Goal: Transaction & Acquisition: Purchase product/service

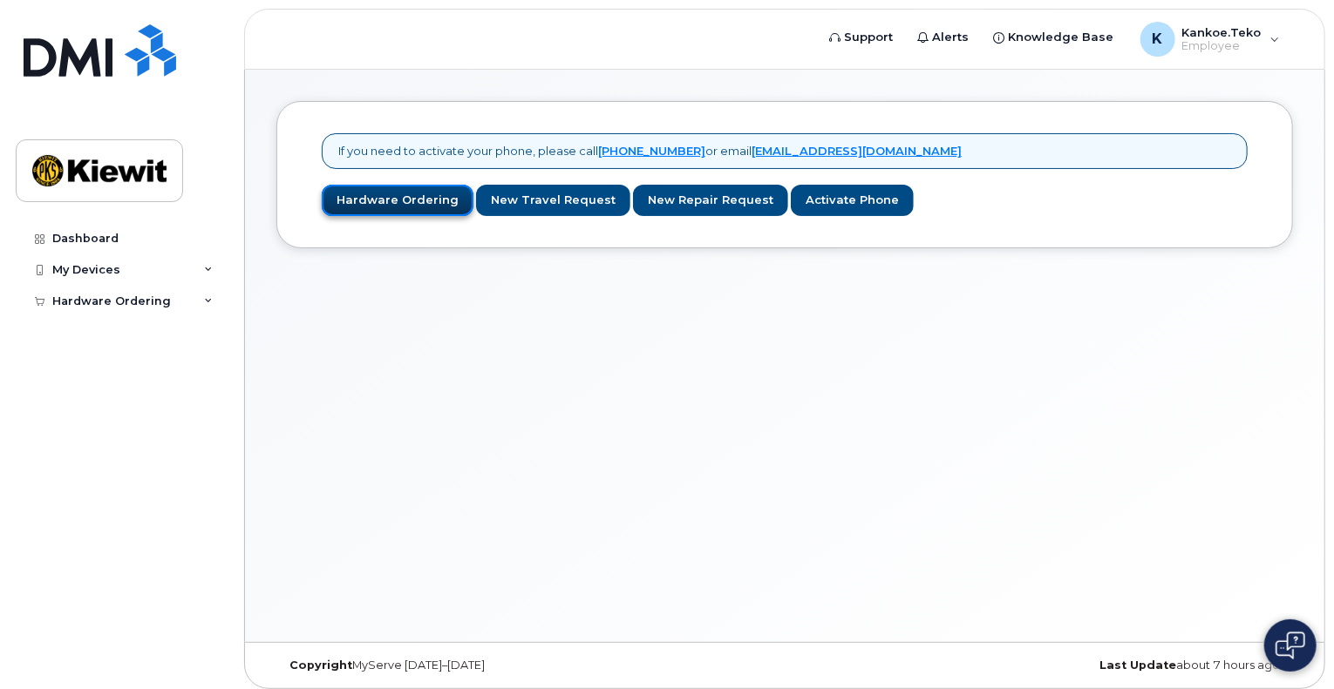
click at [430, 208] on link "Hardware Ordering" at bounding box center [398, 201] width 152 height 32
click at [377, 206] on link "Hardware Ordering" at bounding box center [398, 201] width 152 height 32
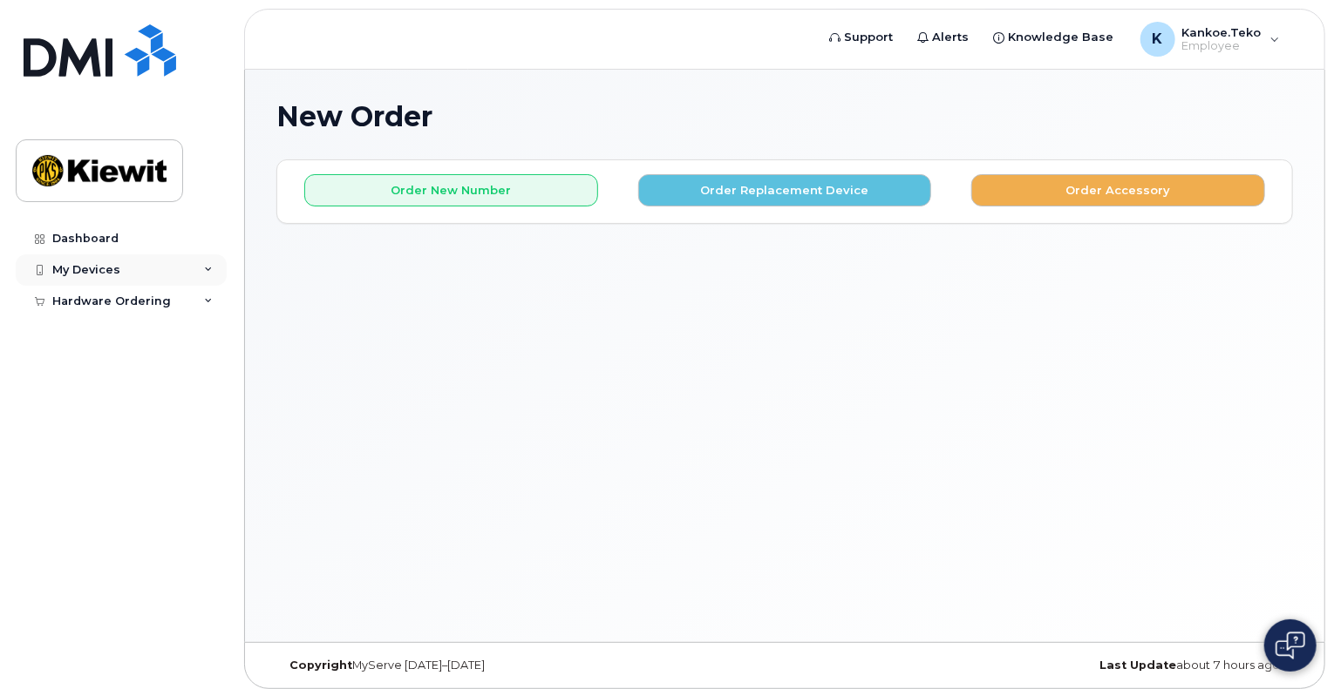
click at [202, 269] on div "My Devices" at bounding box center [121, 270] width 211 height 31
click at [97, 298] on div "Add Device" at bounding box center [94, 303] width 69 height 16
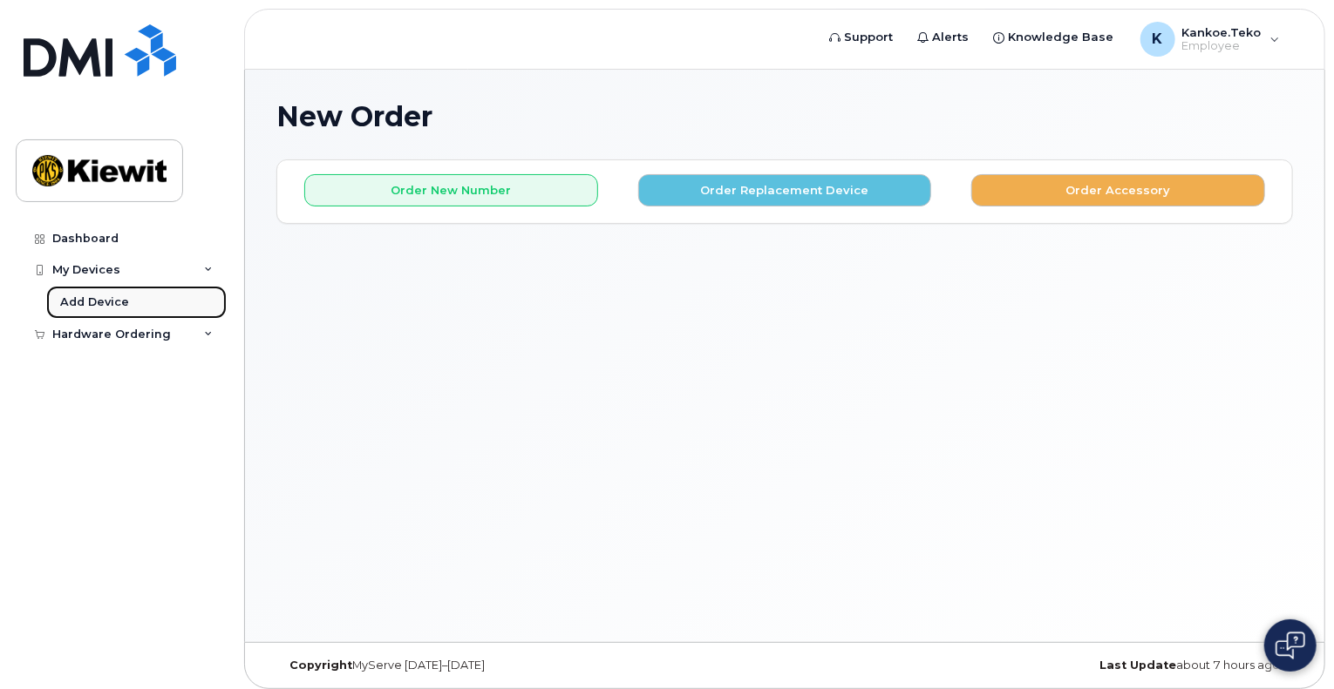
click at [97, 298] on div "Add Device" at bounding box center [94, 303] width 69 height 16
drag, startPoint x: 97, startPoint y: 298, endPoint x: 194, endPoint y: 277, distance: 99.8
click at [97, 298] on div "Add Device" at bounding box center [94, 303] width 69 height 16
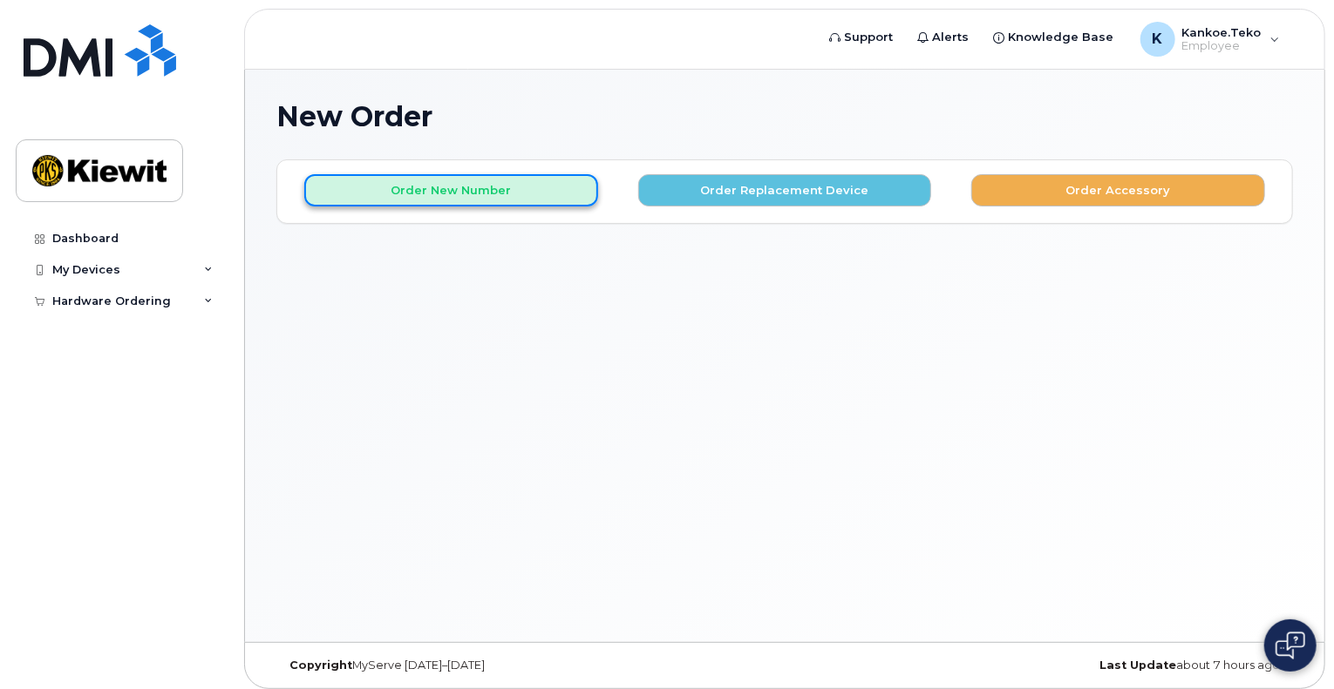
click at [429, 189] on button "Order New Number" at bounding box center [451, 190] width 294 height 32
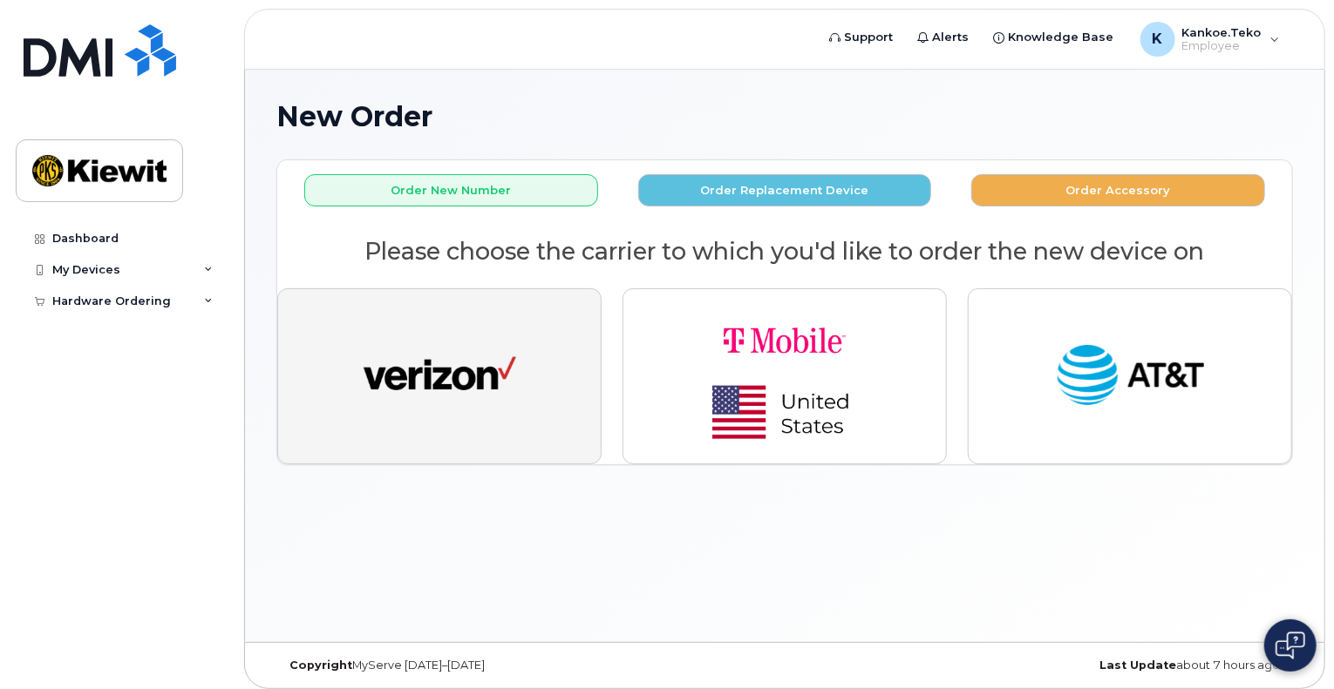
click at [465, 383] on img "button" at bounding box center [439, 376] width 153 height 78
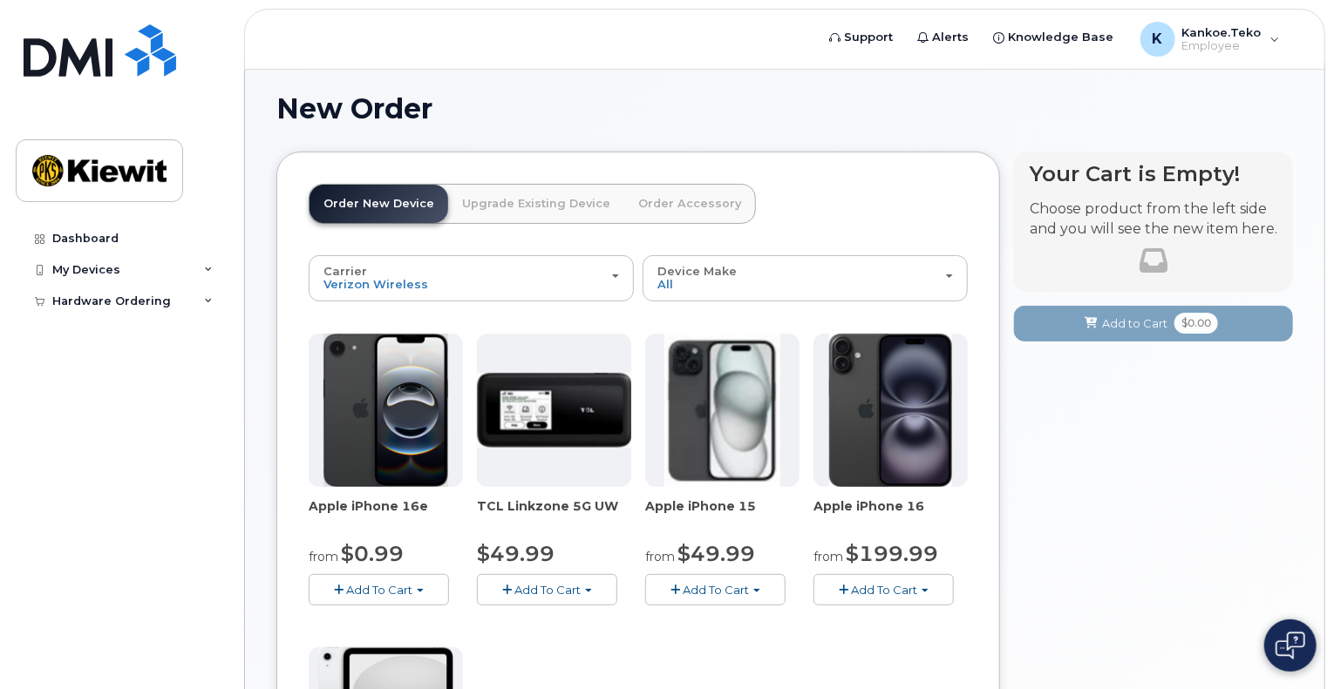
scroll to position [3, 0]
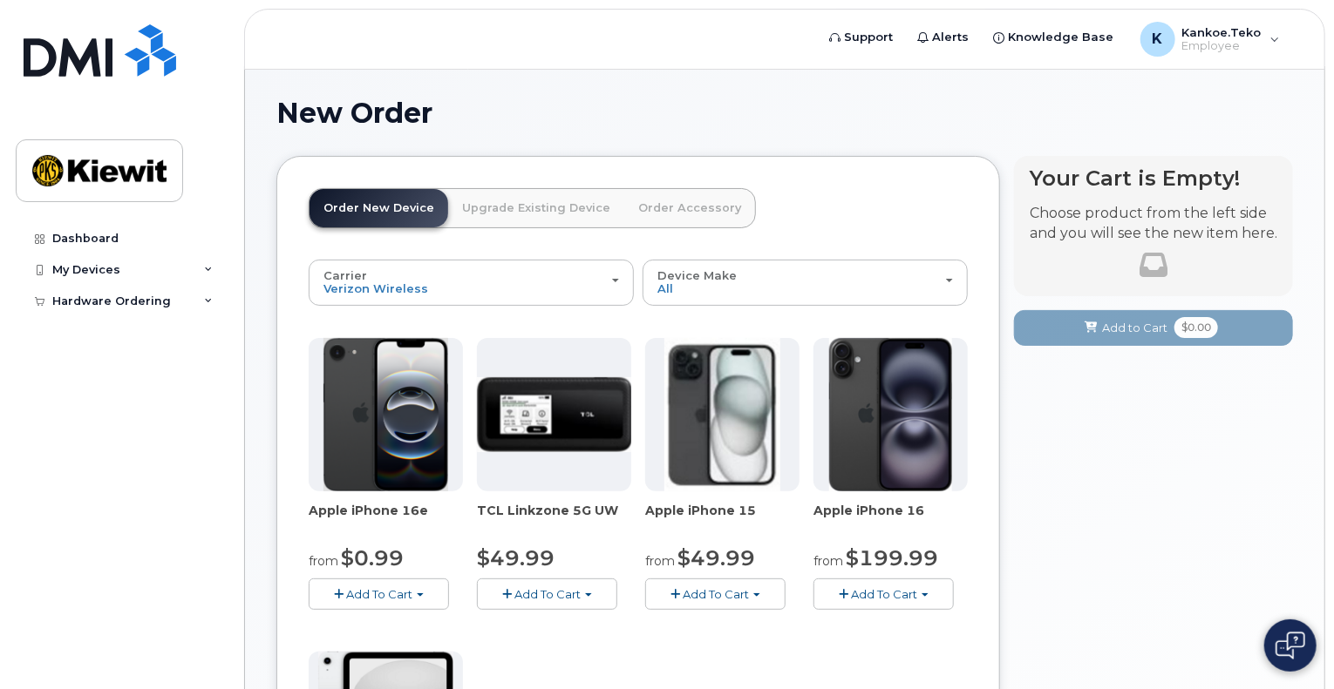
click at [886, 426] on img at bounding box center [890, 414] width 123 height 153
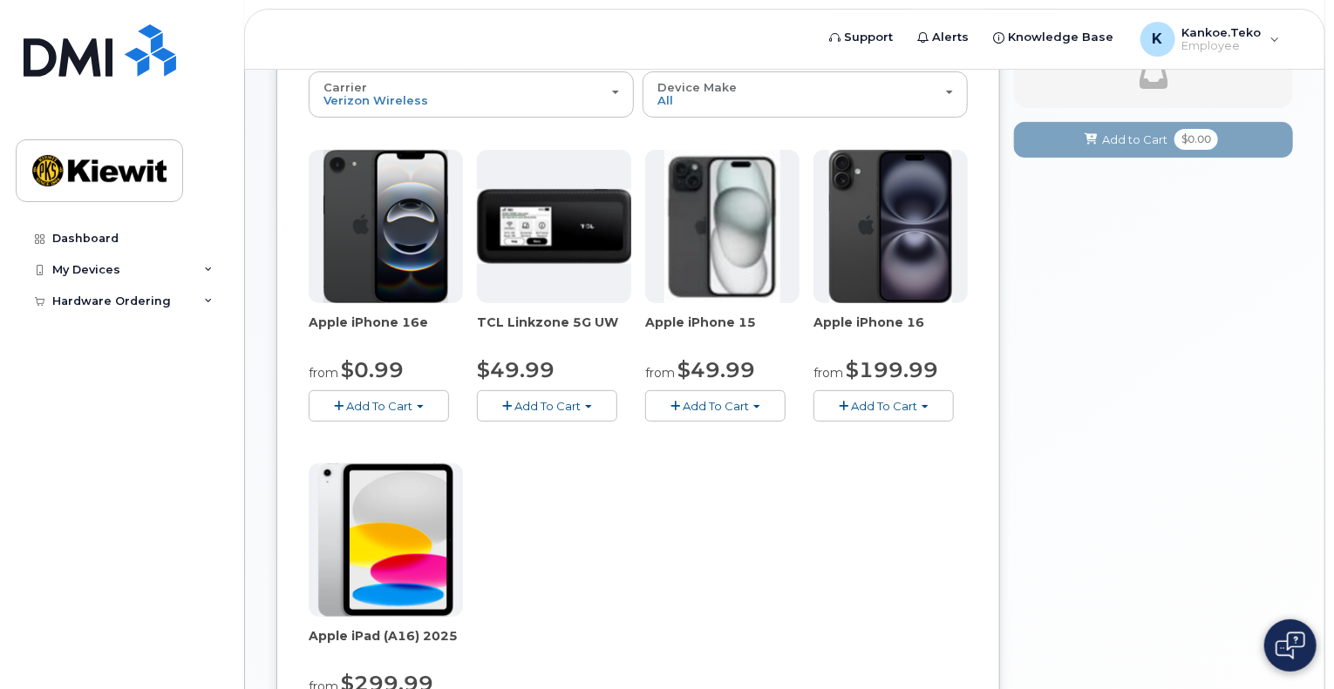
scroll to position [192, 0]
click at [920, 409] on button "Add To Cart" at bounding box center [883, 405] width 140 height 31
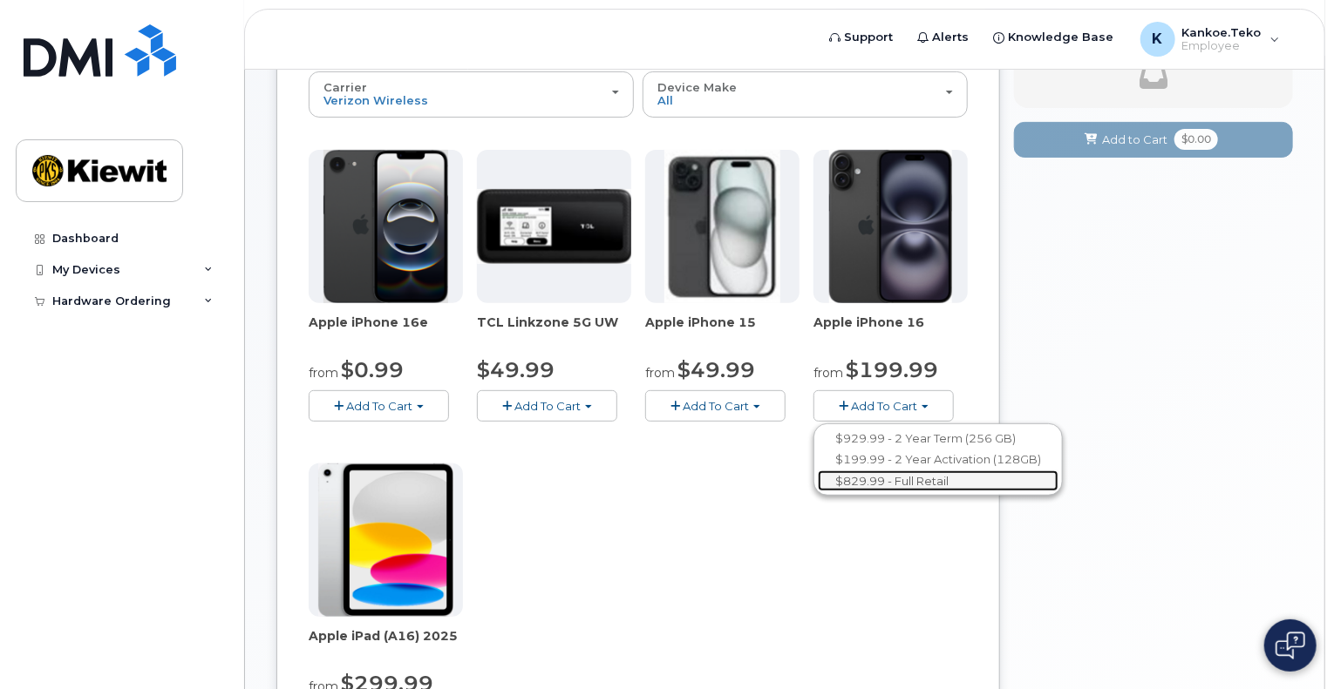
click at [899, 481] on link "$829.99 - Full Retail" at bounding box center [938, 482] width 241 height 22
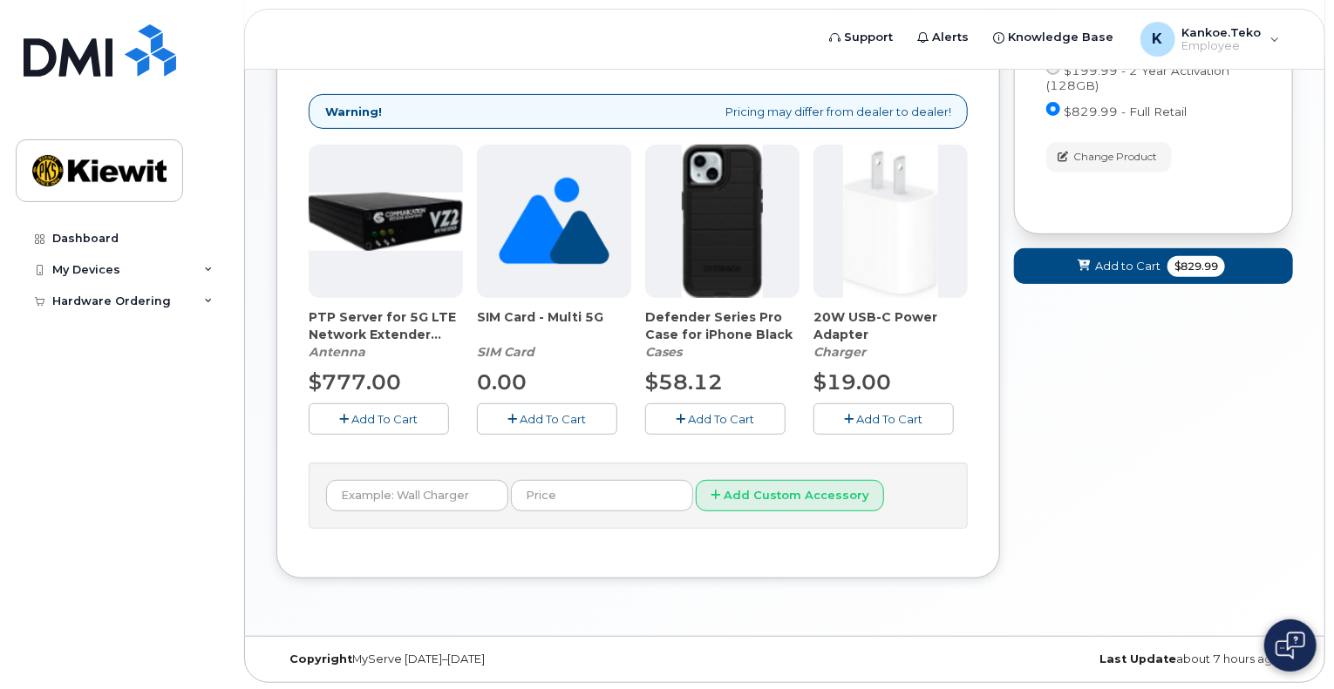
scroll to position [0, 0]
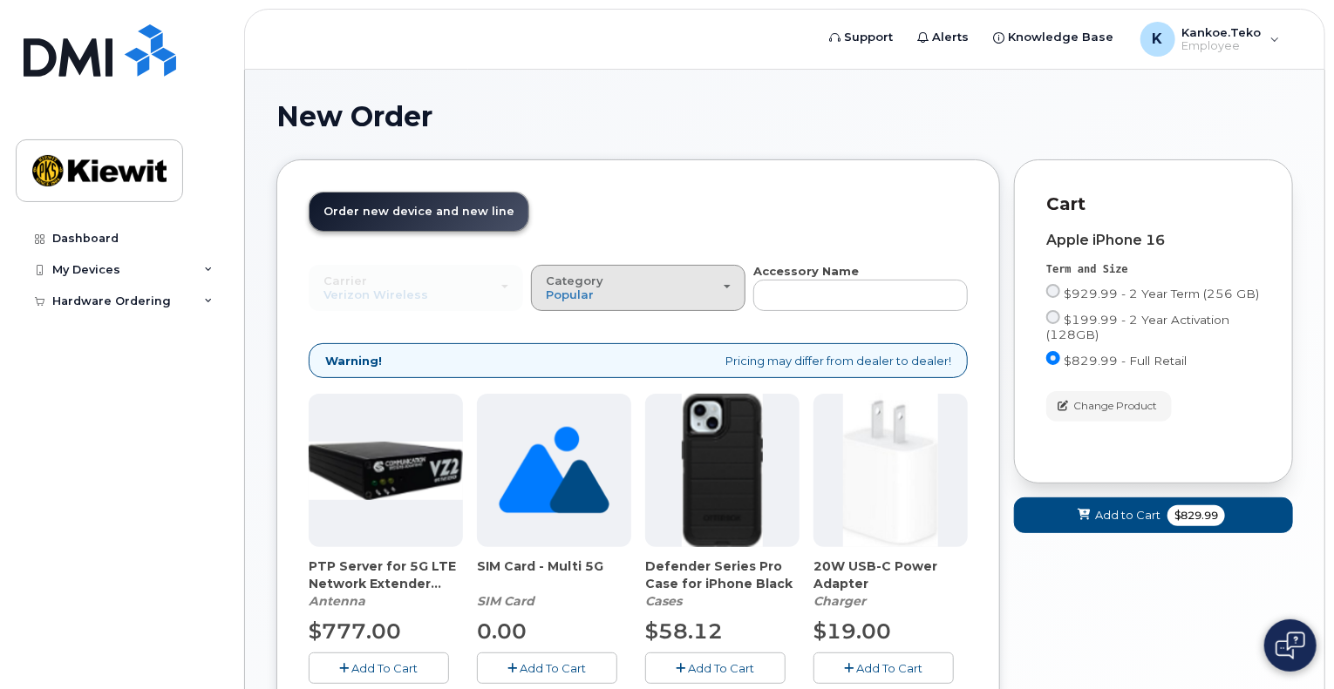
click at [707, 300] on div "Category Popular" at bounding box center [638, 288] width 185 height 27
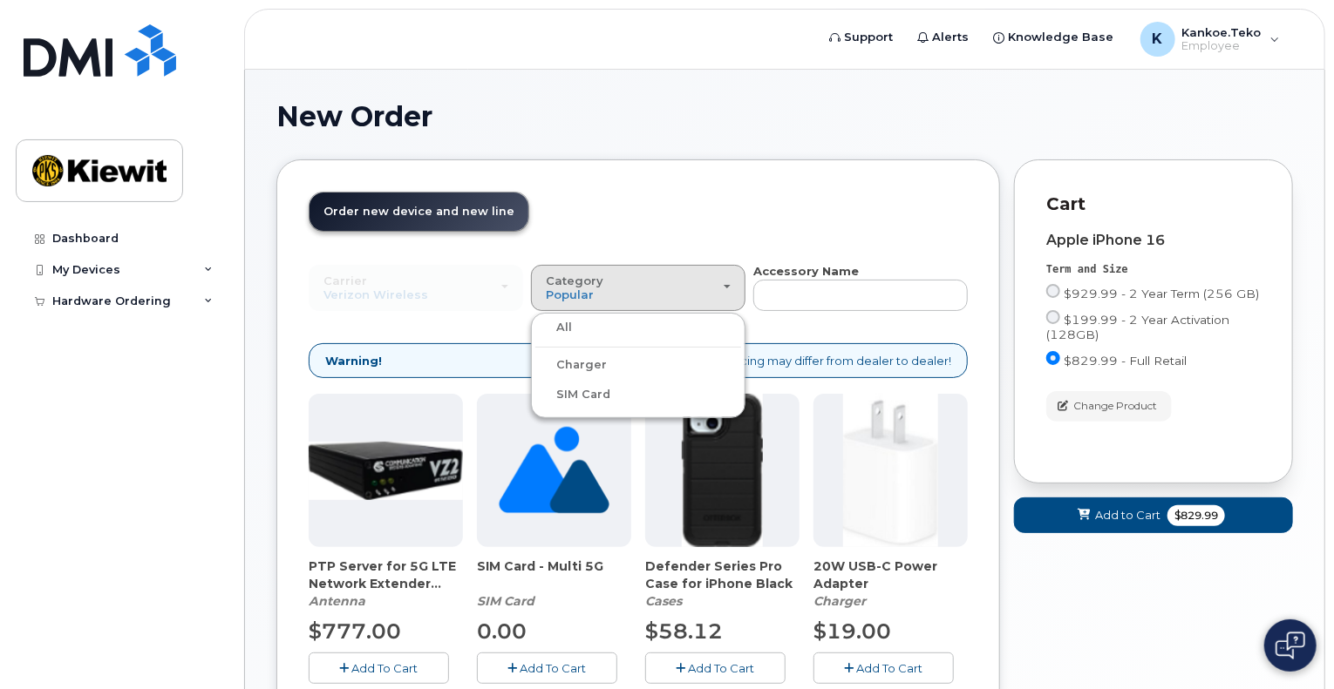
click at [622, 329] on div "All" at bounding box center [638, 327] width 206 height 21
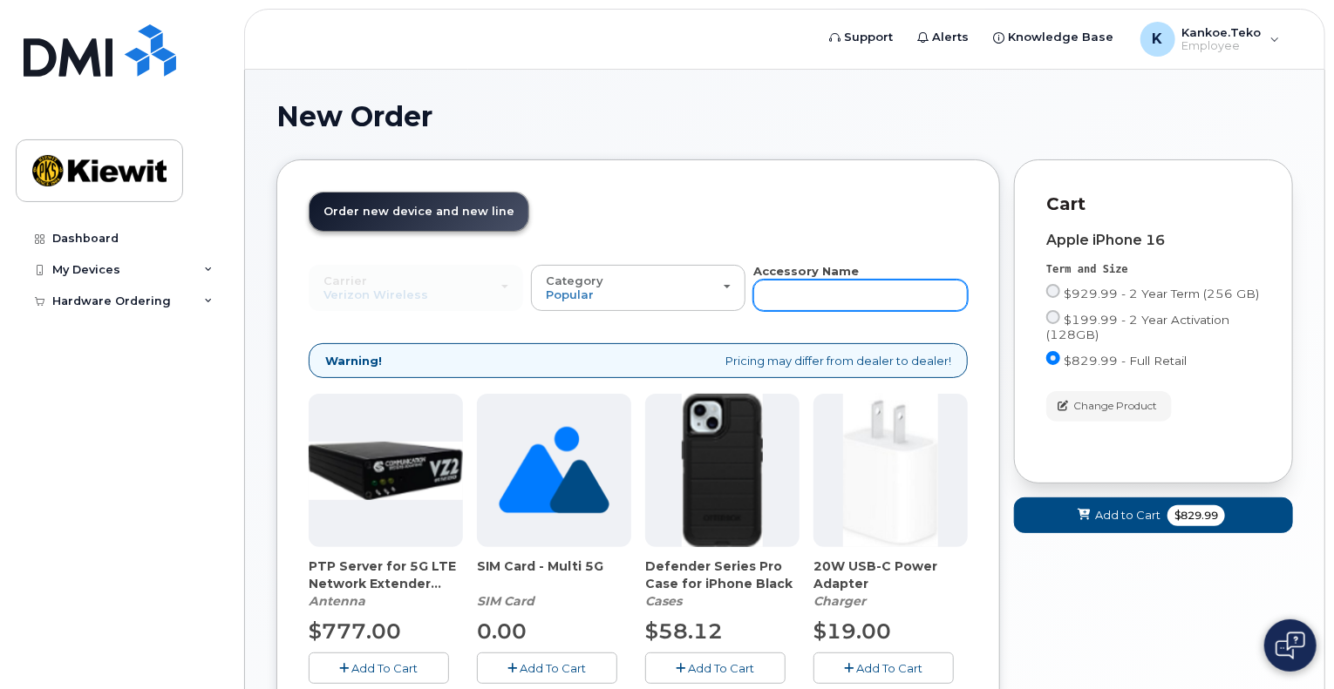
click at [793, 295] on input "text" at bounding box center [860, 295] width 214 height 31
click at [1262, 97] on div "New Order × Share This Order If you want to allow others to create or edit orde…" at bounding box center [784, 478] width 1079 height 816
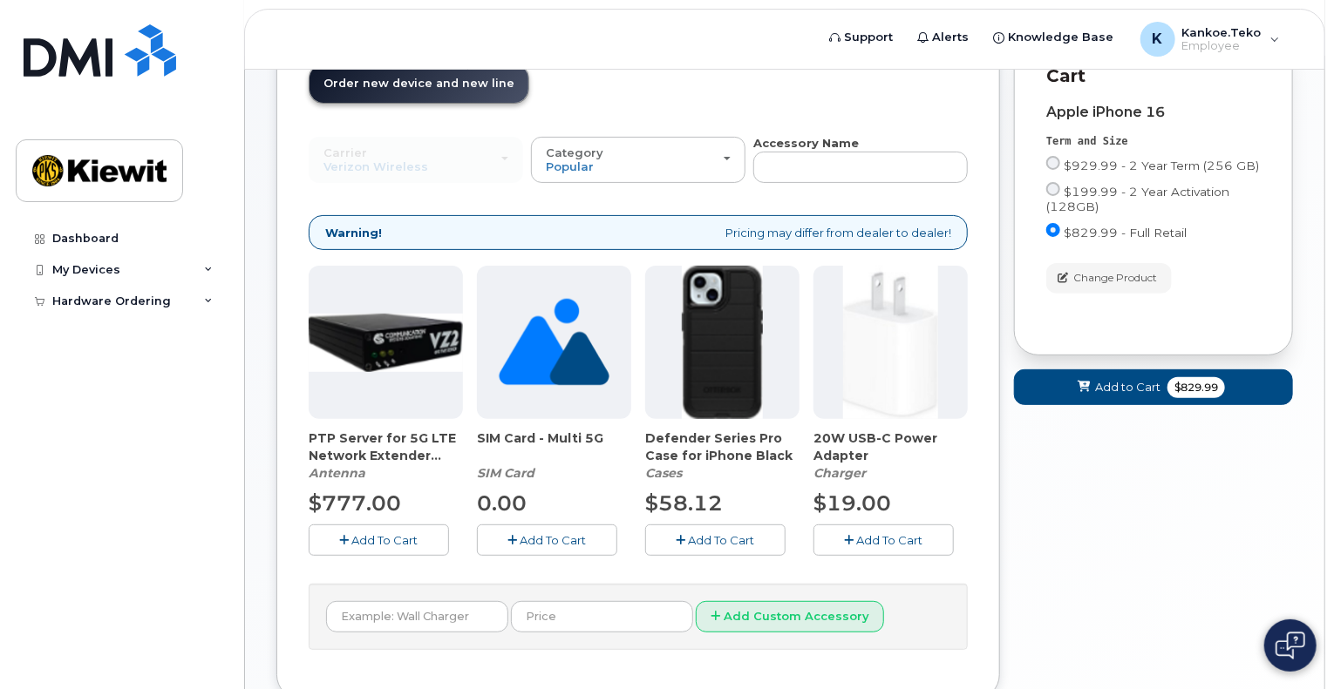
scroll to position [126, 0]
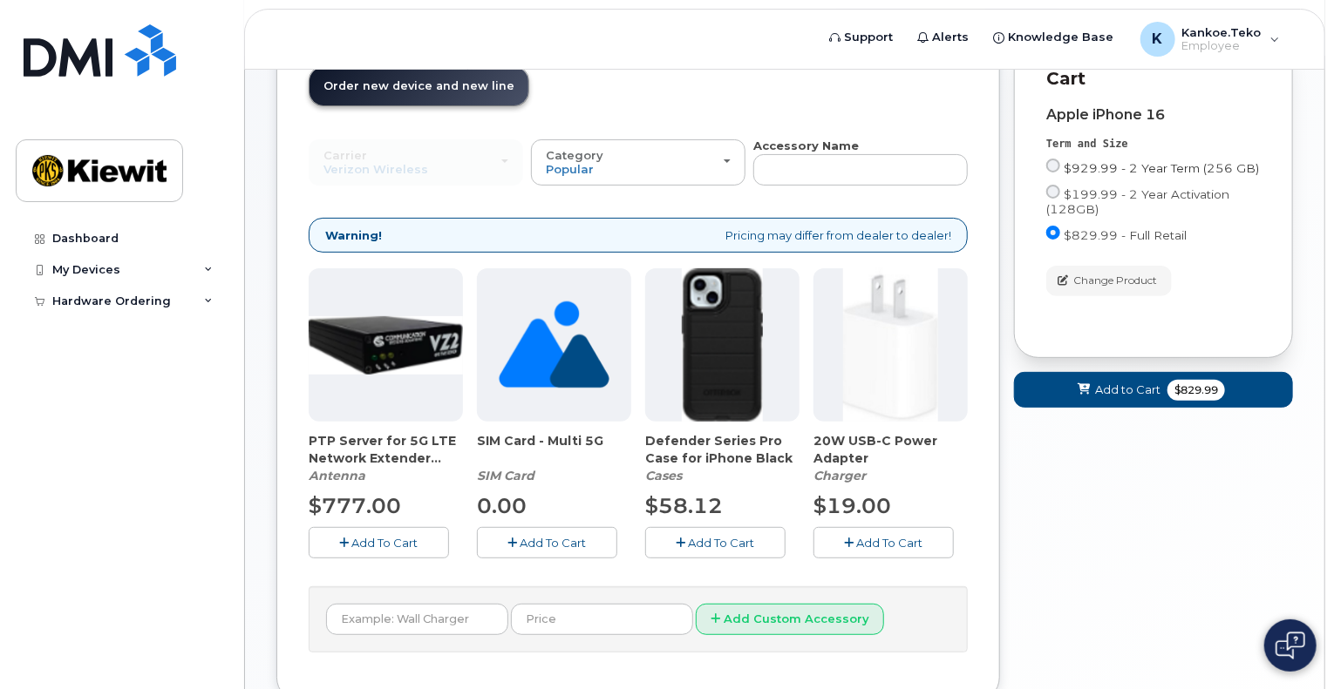
click at [1052, 166] on input "$929.99 - 2 Year Term (256 GB)" at bounding box center [1053, 166] width 14 height 14
radio input "true"
click at [1071, 241] on span "$829.99 - Full Retail" at bounding box center [1124, 235] width 123 height 14
click at [1060, 240] on input "$829.99 - Full Retail" at bounding box center [1053, 233] width 14 height 14
radio input "true"
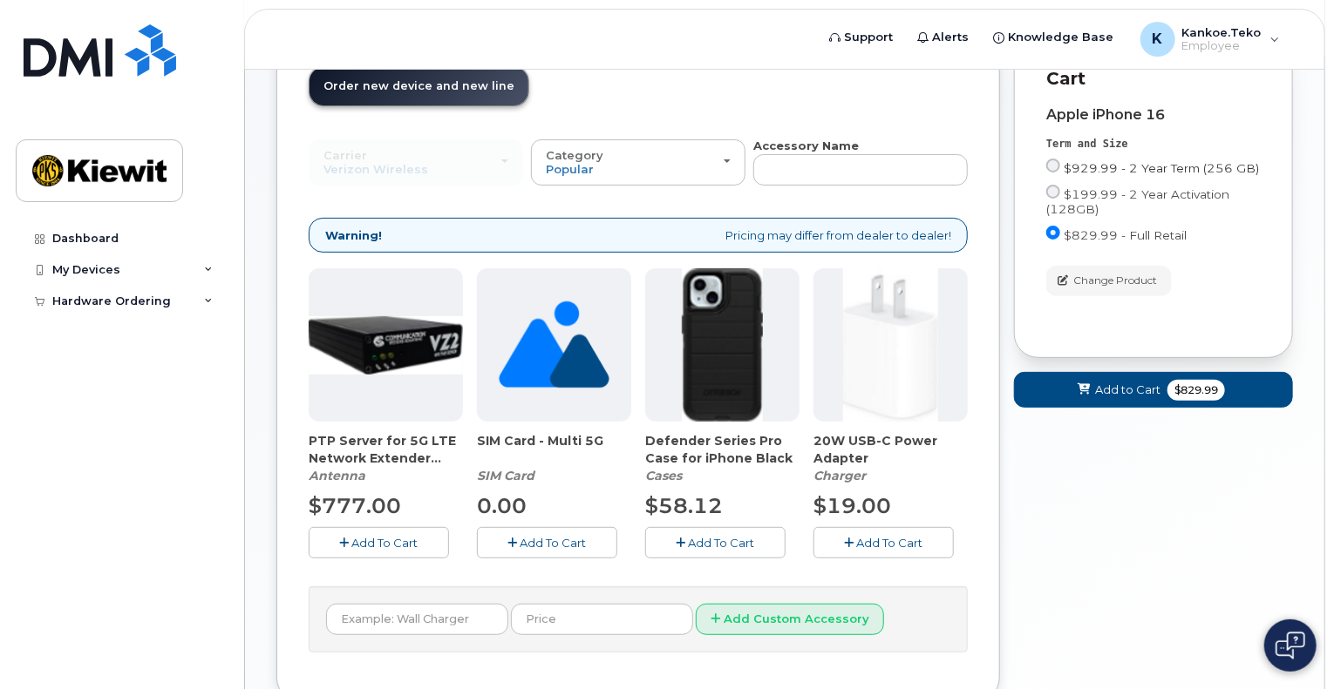
click at [1053, 161] on input "$929.99 - 2 Year Term (256 GB)" at bounding box center [1053, 166] width 14 height 14
radio input "true"
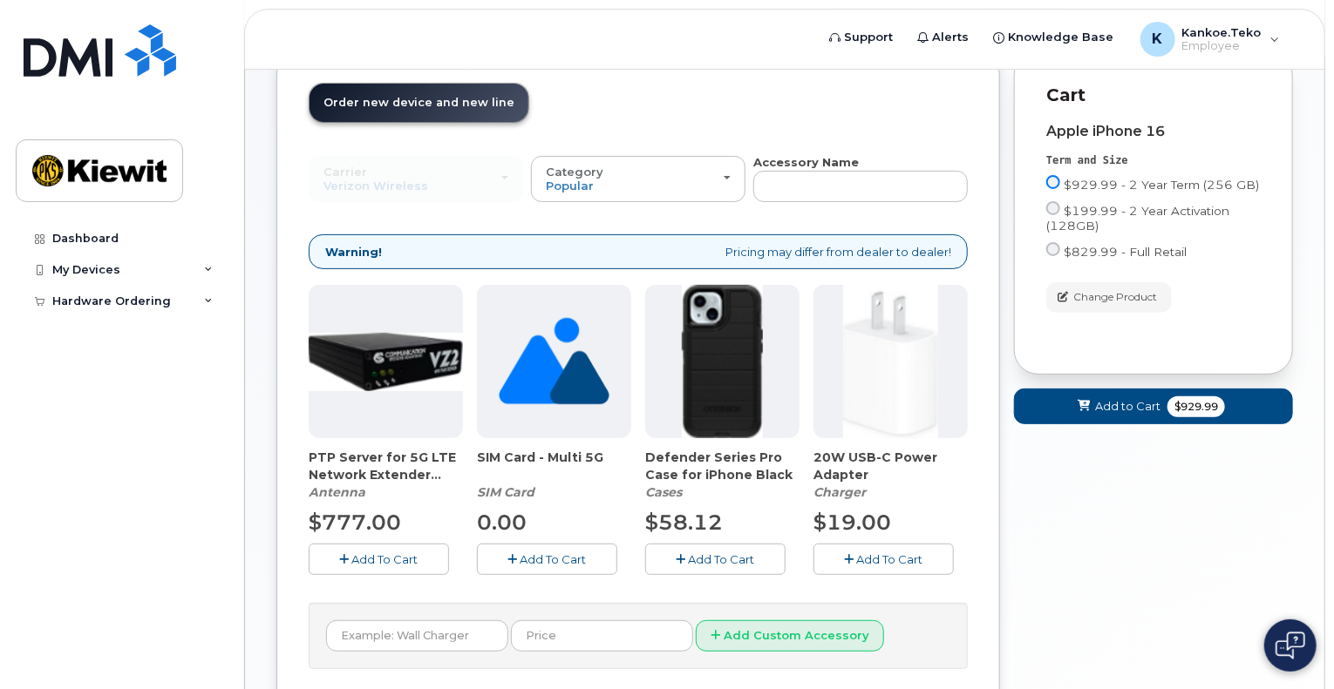
scroll to position [110, 0]
click at [732, 561] on span "Add To Cart" at bounding box center [722, 559] width 66 height 14
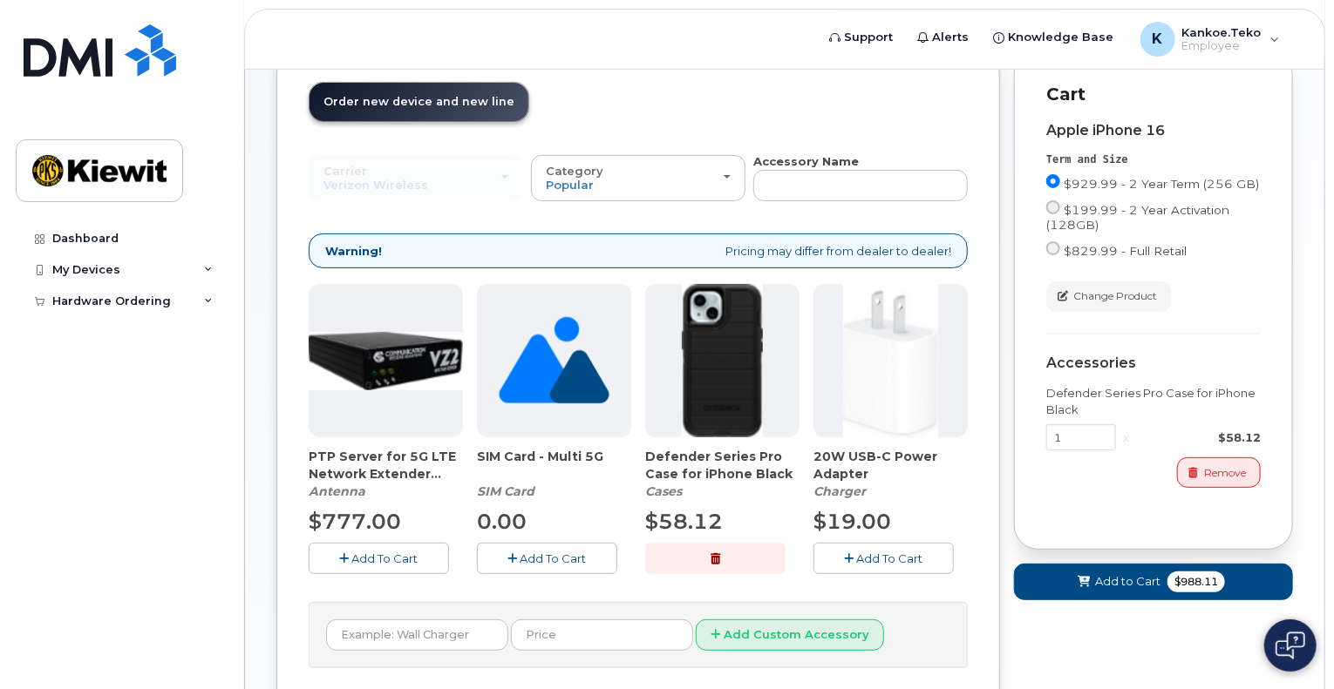
click at [888, 557] on span "Add To Cart" at bounding box center [890, 559] width 66 height 14
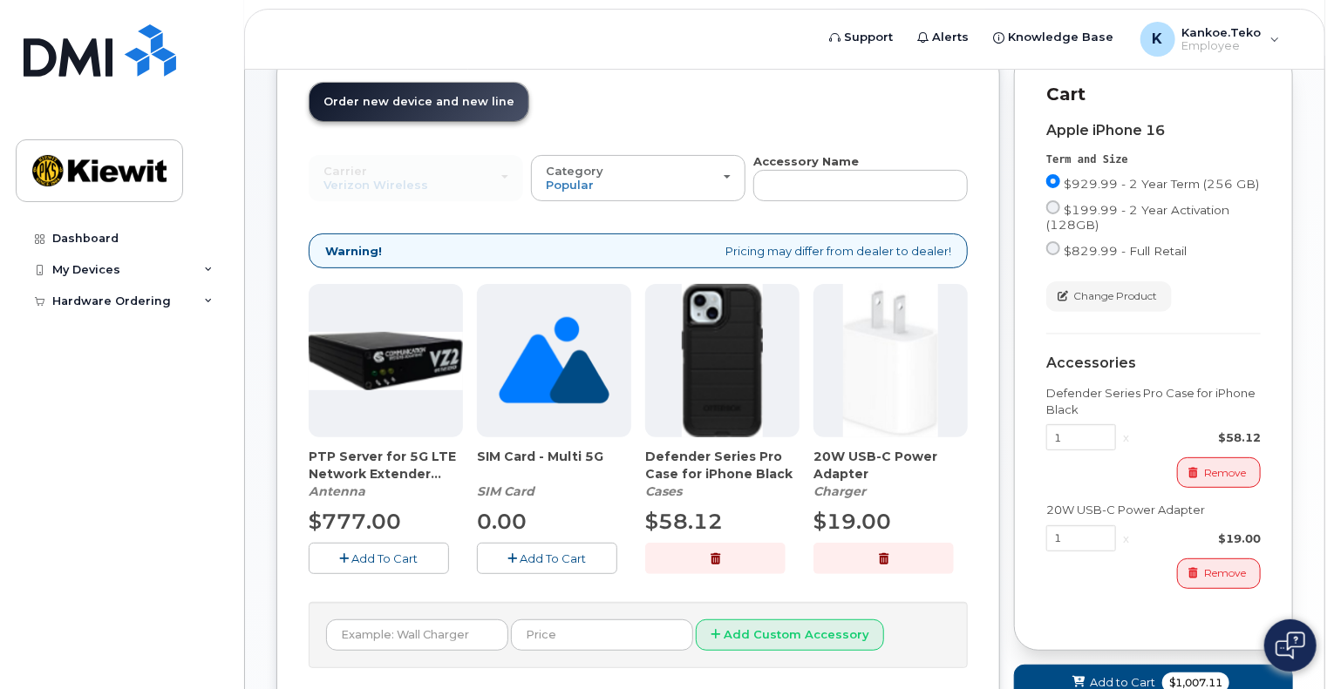
scroll to position [249, 0]
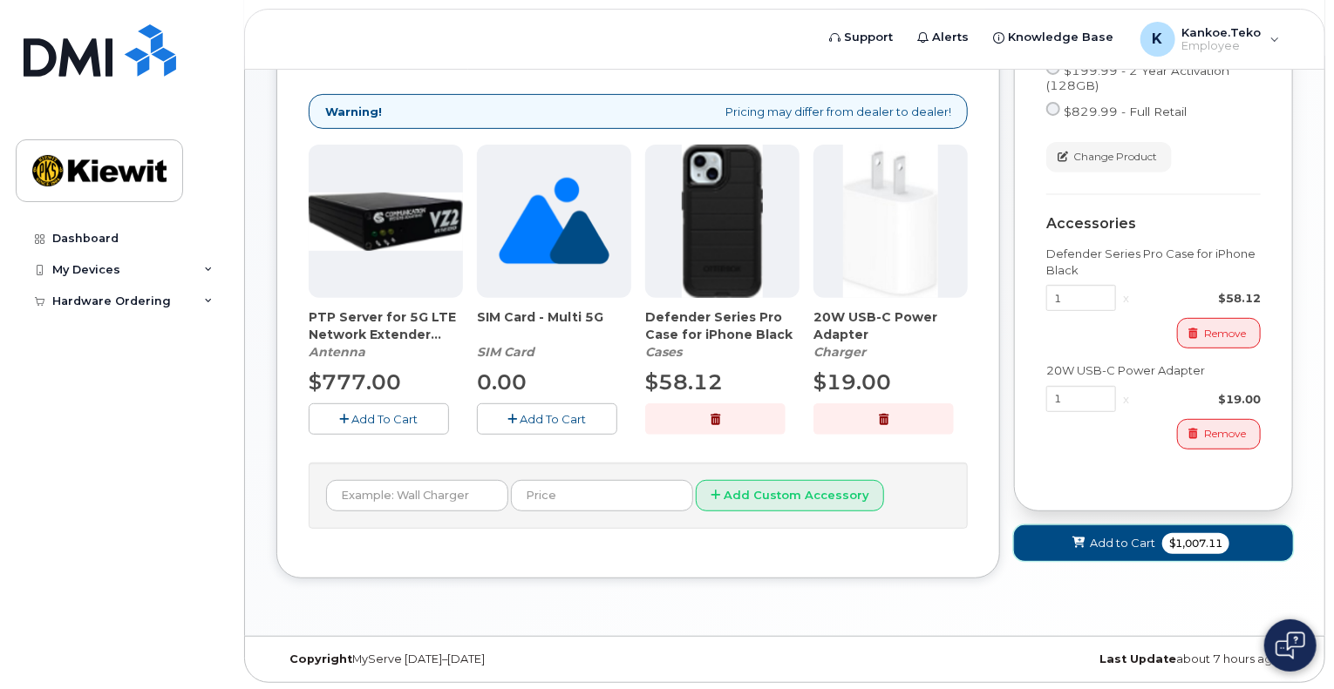
click at [1110, 546] on span "Add to Cart" at bounding box center [1122, 543] width 65 height 17
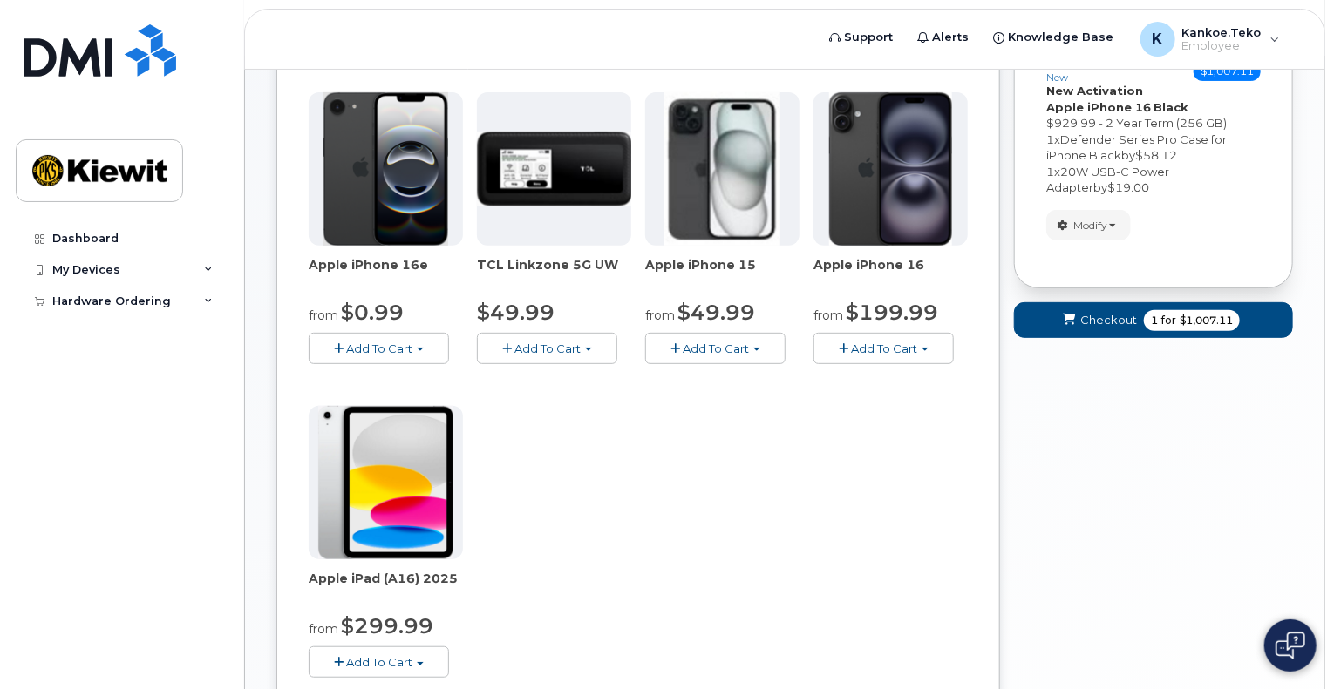
click at [1110, 546] on div "Your Cart is Empty! Choose product from the left side and you will see the new …" at bounding box center [1153, 365] width 279 height 910
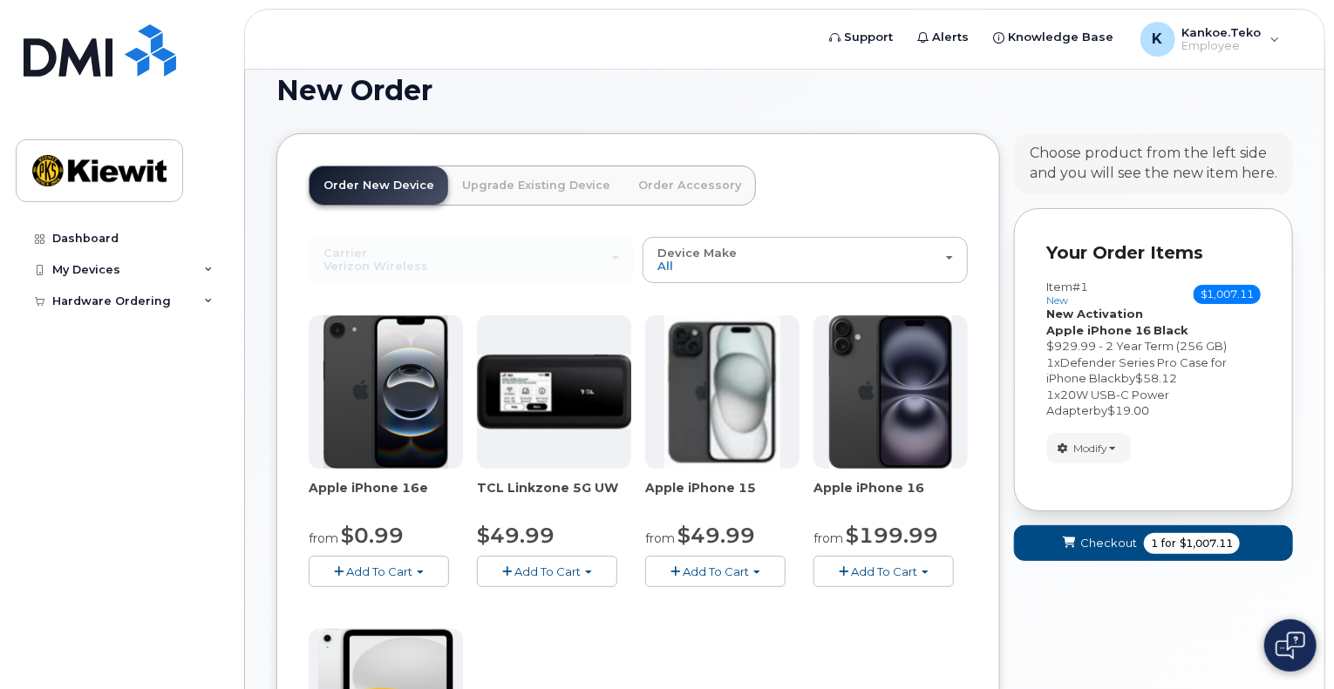
scroll to position [0, 0]
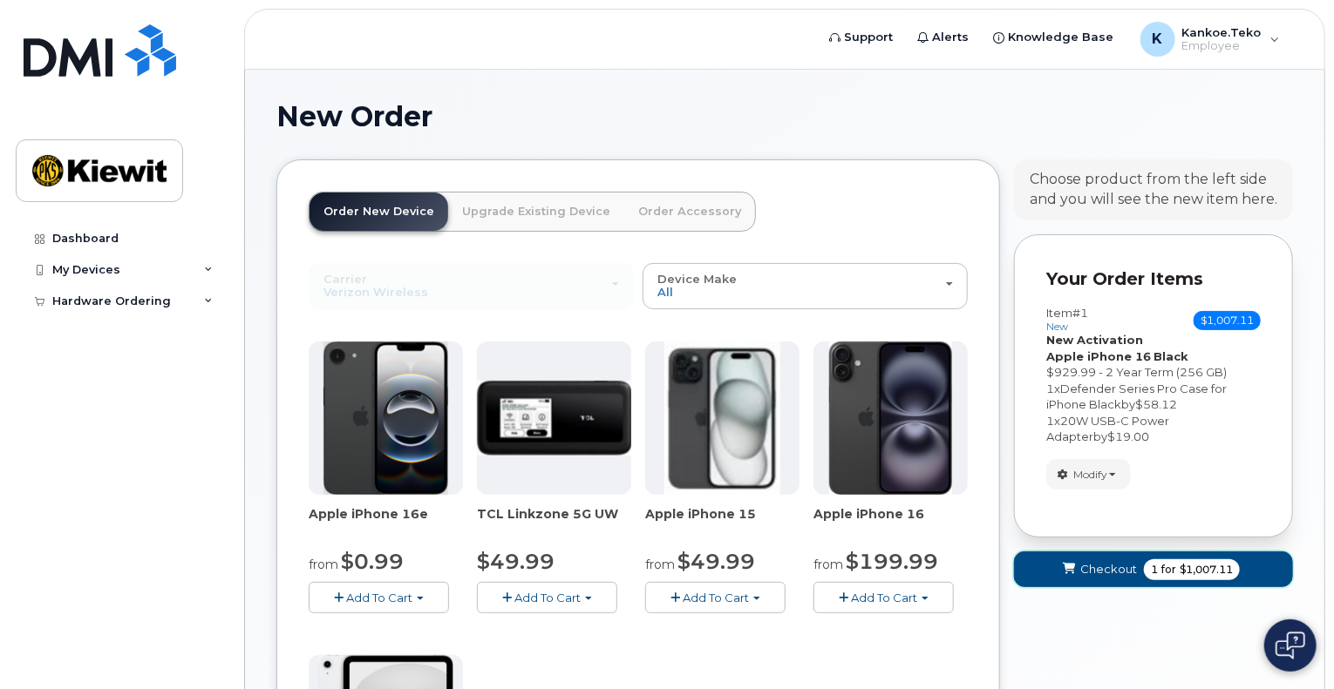
click at [1098, 571] on span "Checkout" at bounding box center [1108, 569] width 57 height 17
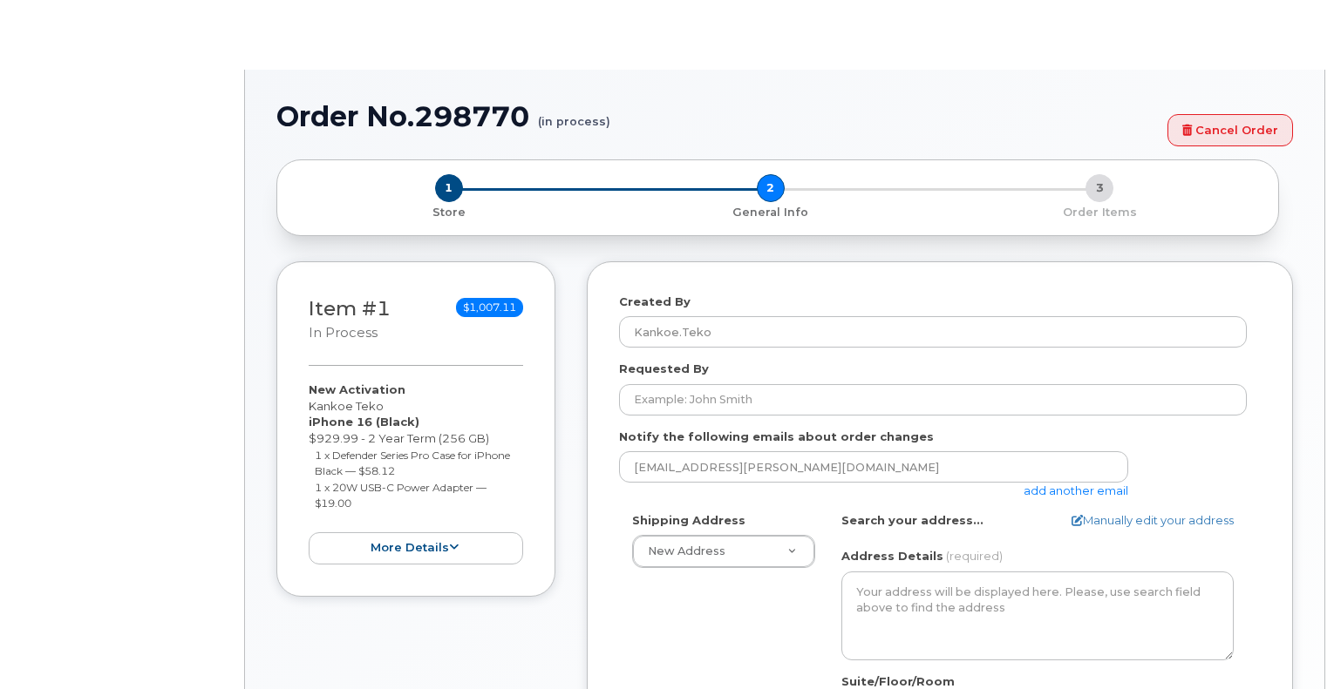
select select
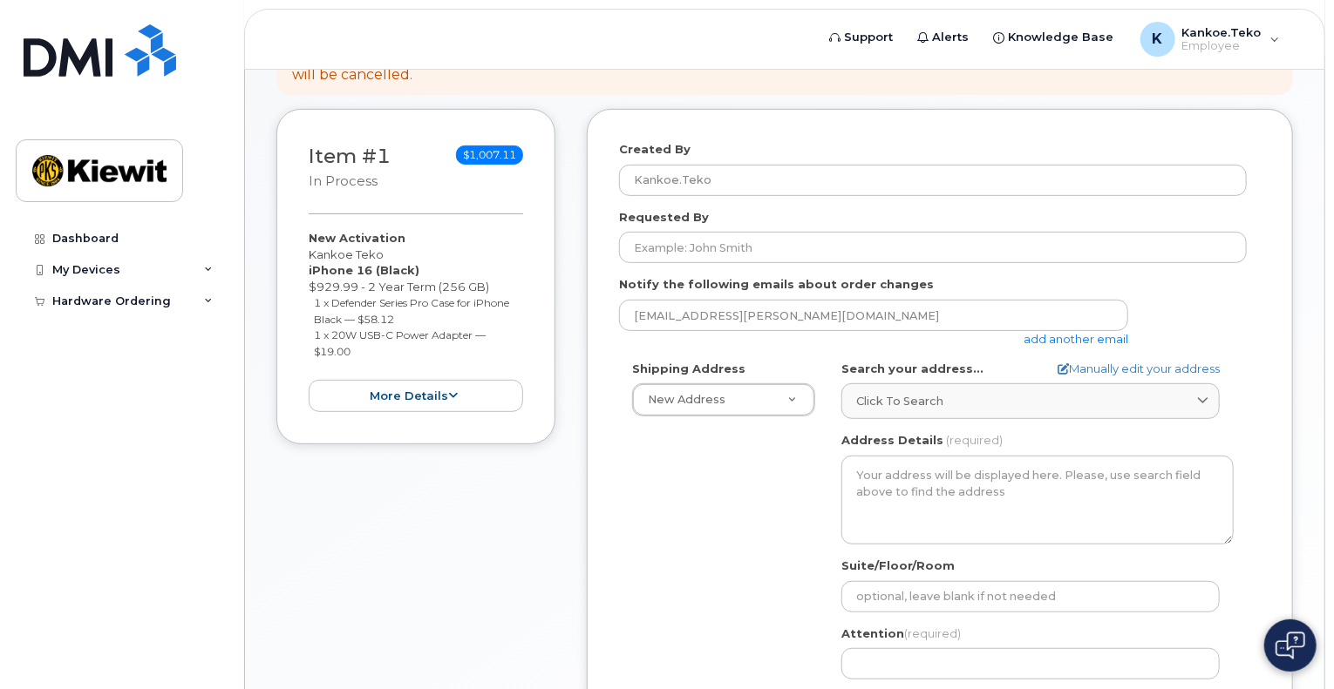
scroll to position [225, 0]
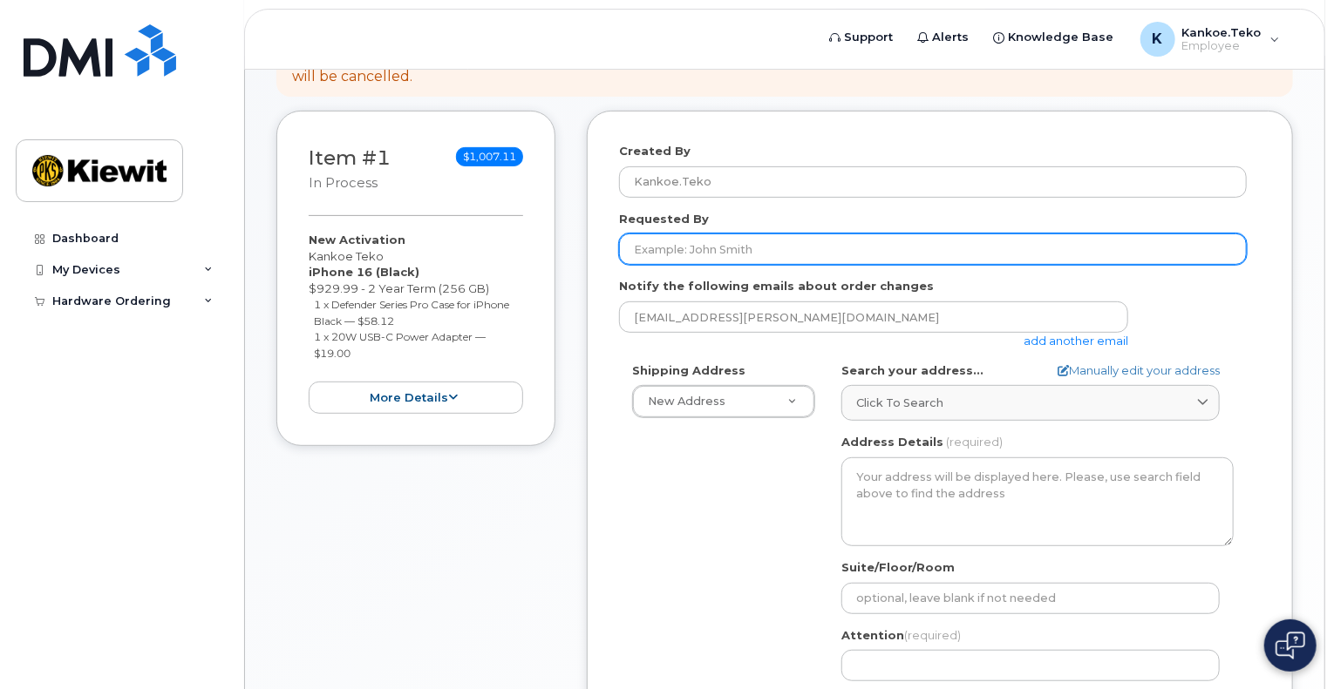
click at [765, 243] on input "Requested By" at bounding box center [933, 249] width 628 height 31
type input "Kankoe Teko"
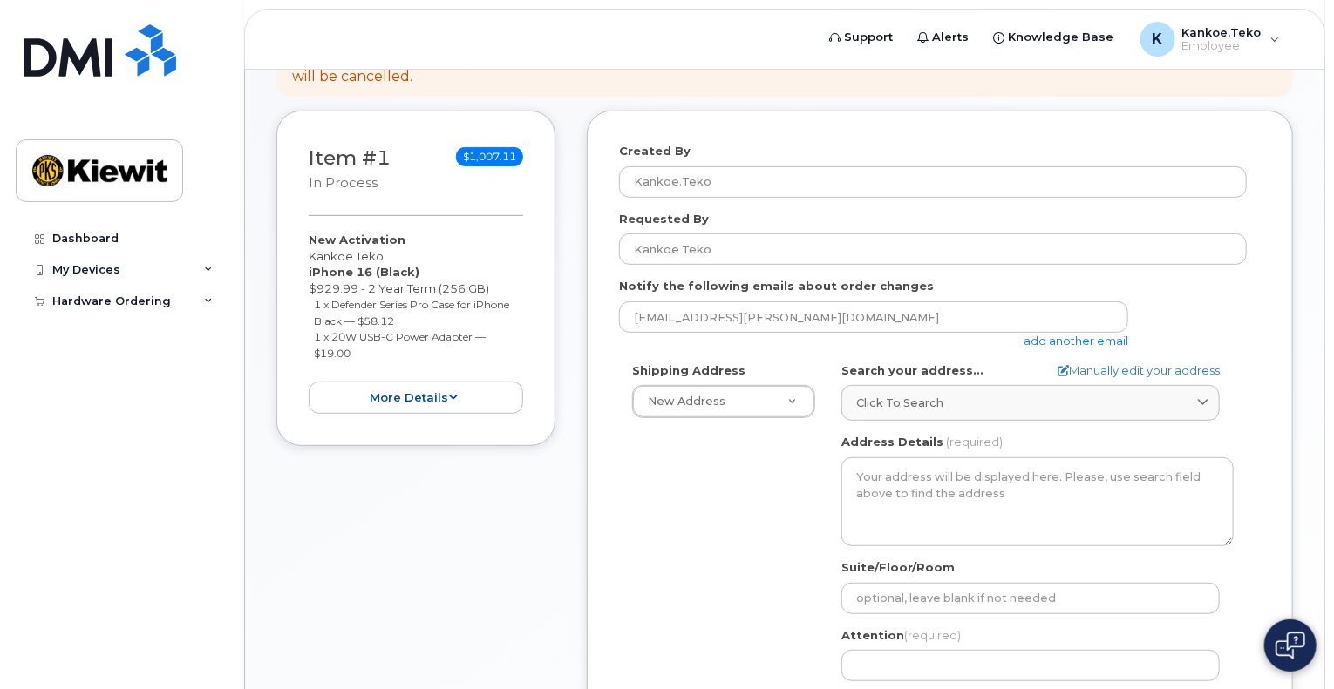
click at [646, 515] on div "Shipping Address New Address New Address AB Search your address... Manually edi…" at bounding box center [933, 563] width 628 height 400
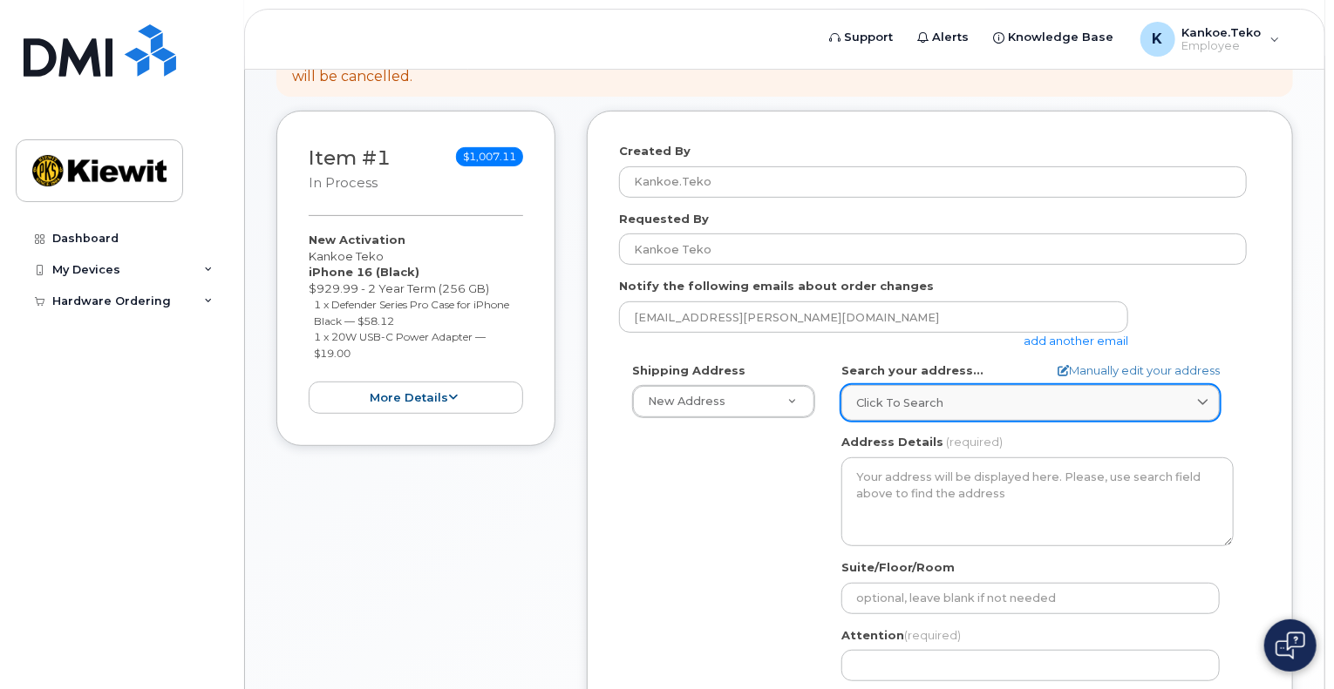
click at [882, 399] on span "Click to search" at bounding box center [899, 403] width 87 height 17
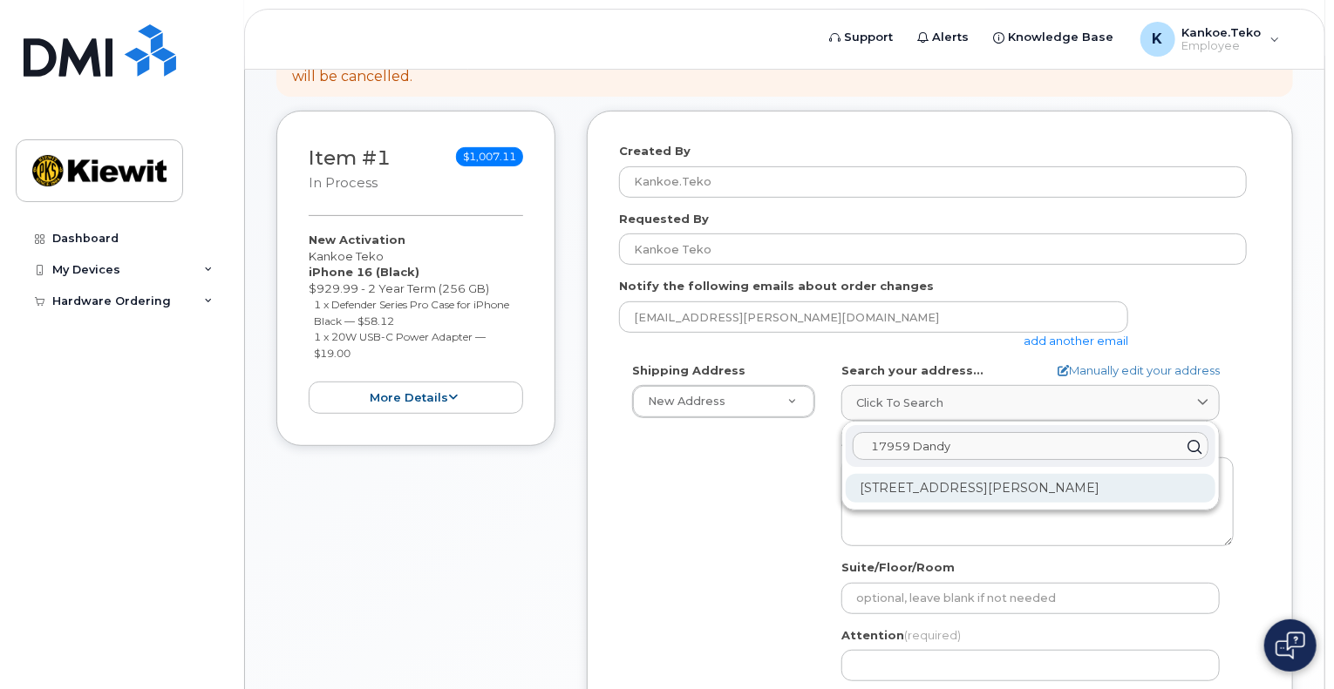
type input "17959 Dandy"
click at [969, 497] on div "17959 Dandy Brush Ln Parker CO 80134-6272" at bounding box center [1030, 488] width 370 height 29
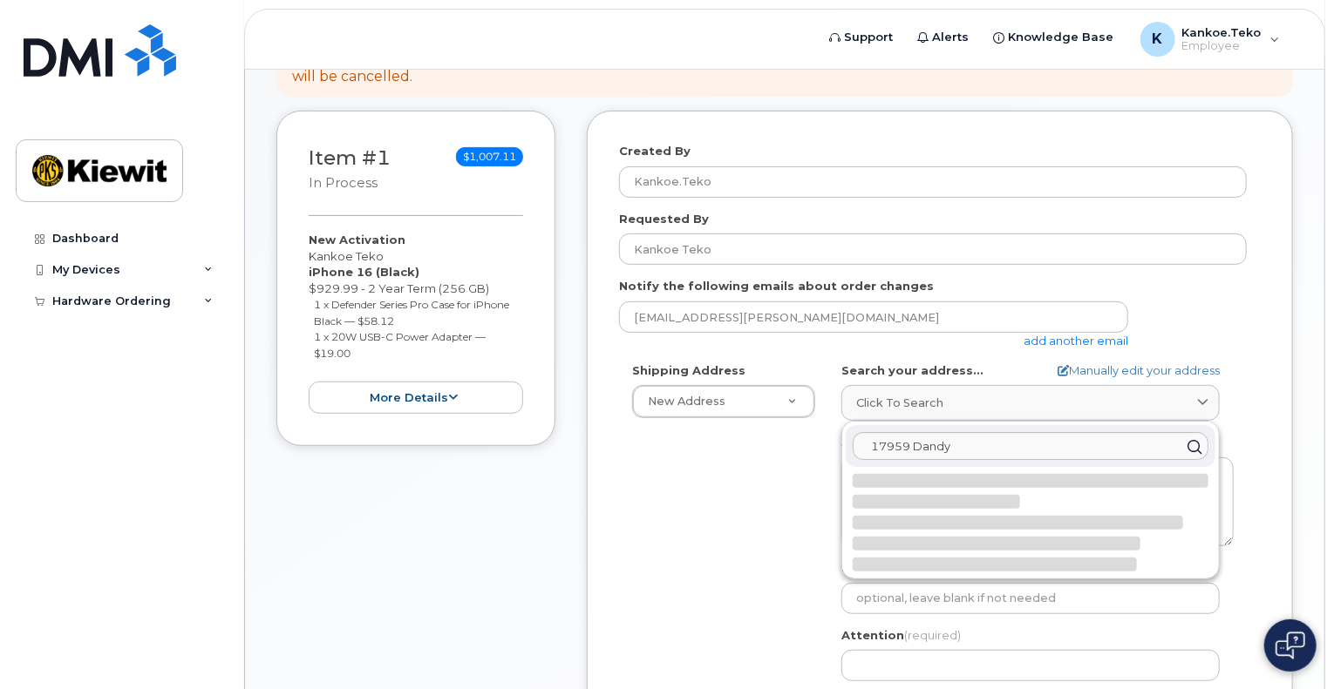
select select
type textarea "17959 Dandy Brush Ln PARKER CO 80134-6272 UNITED STATES"
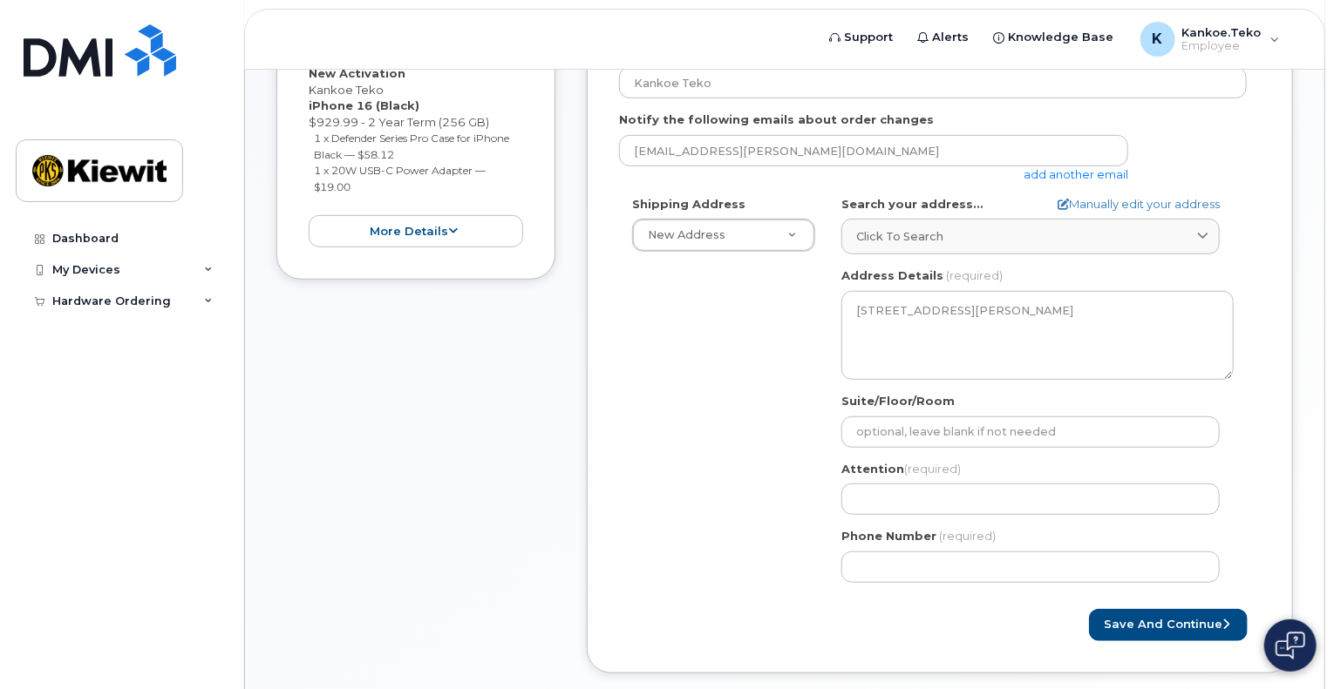
scroll to position [401, 0]
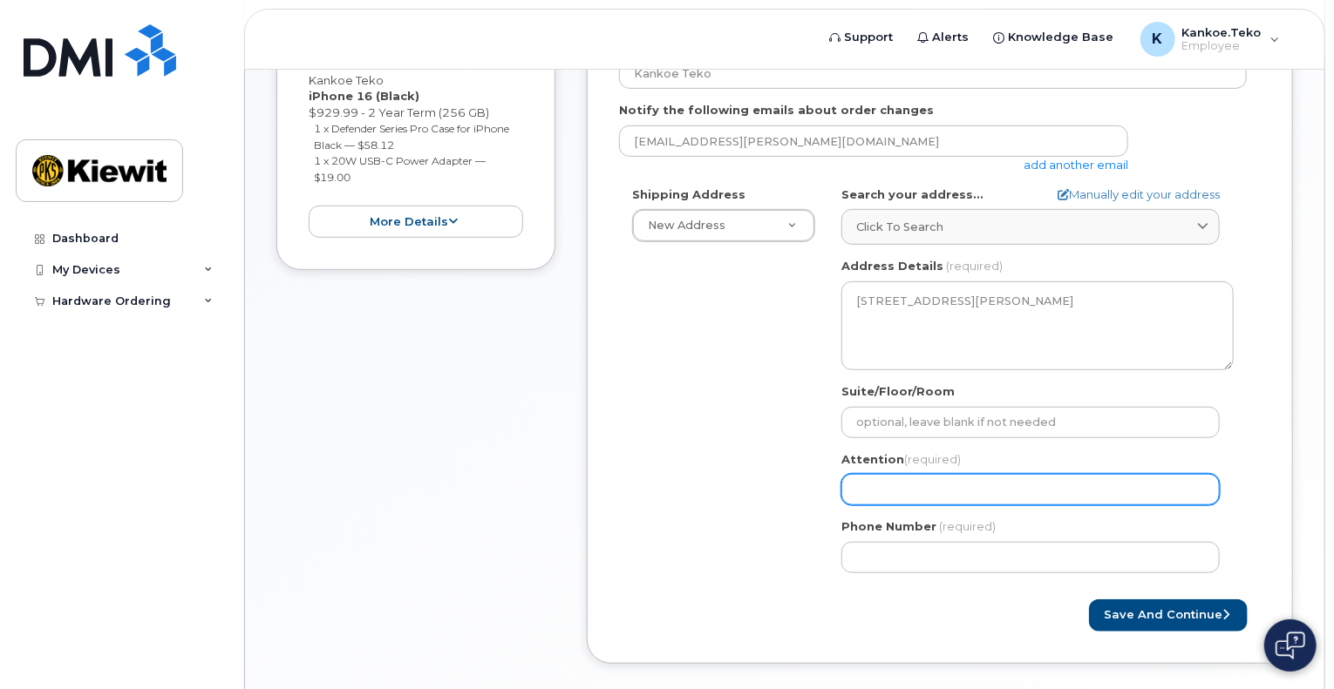
click at [911, 481] on input "Attention (required)" at bounding box center [1030, 489] width 378 height 31
click at [774, 538] on div "Shipping Address New Address New Address CO Parker Search your address... Manua…" at bounding box center [933, 387] width 628 height 400
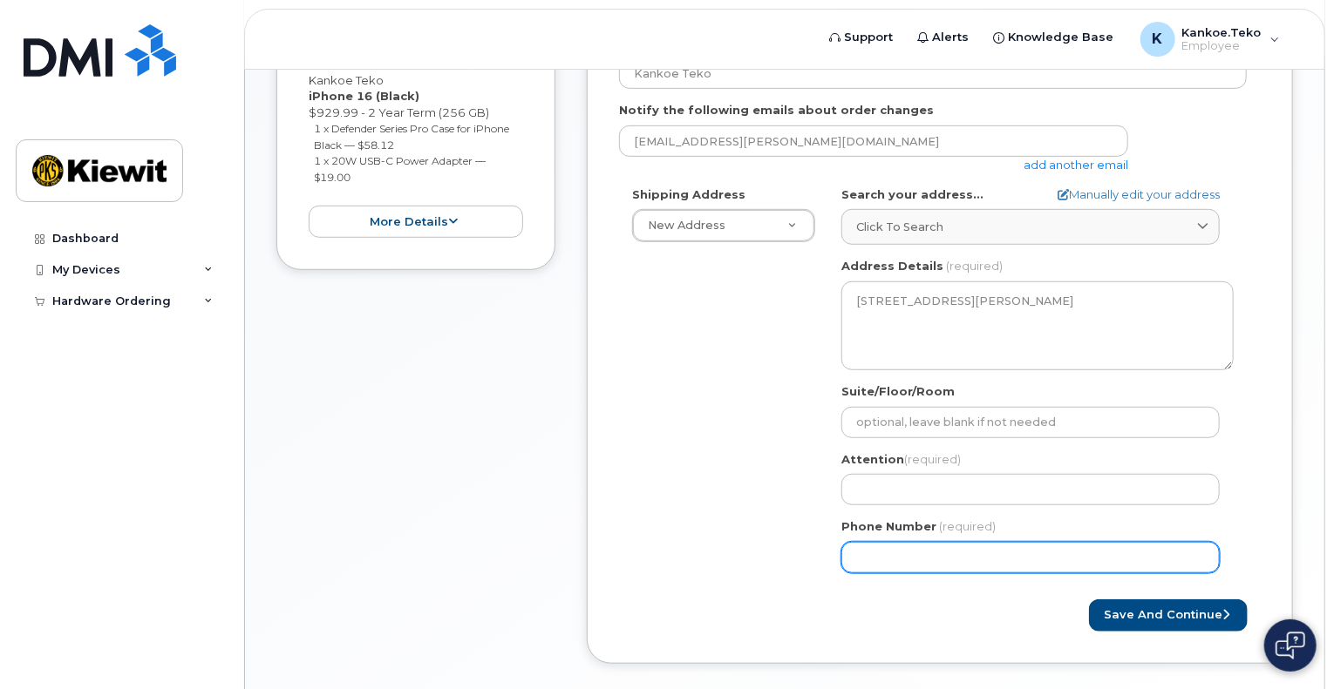
click at [871, 549] on input "Phone Number" at bounding box center [1030, 557] width 378 height 31
type input "4028899846"
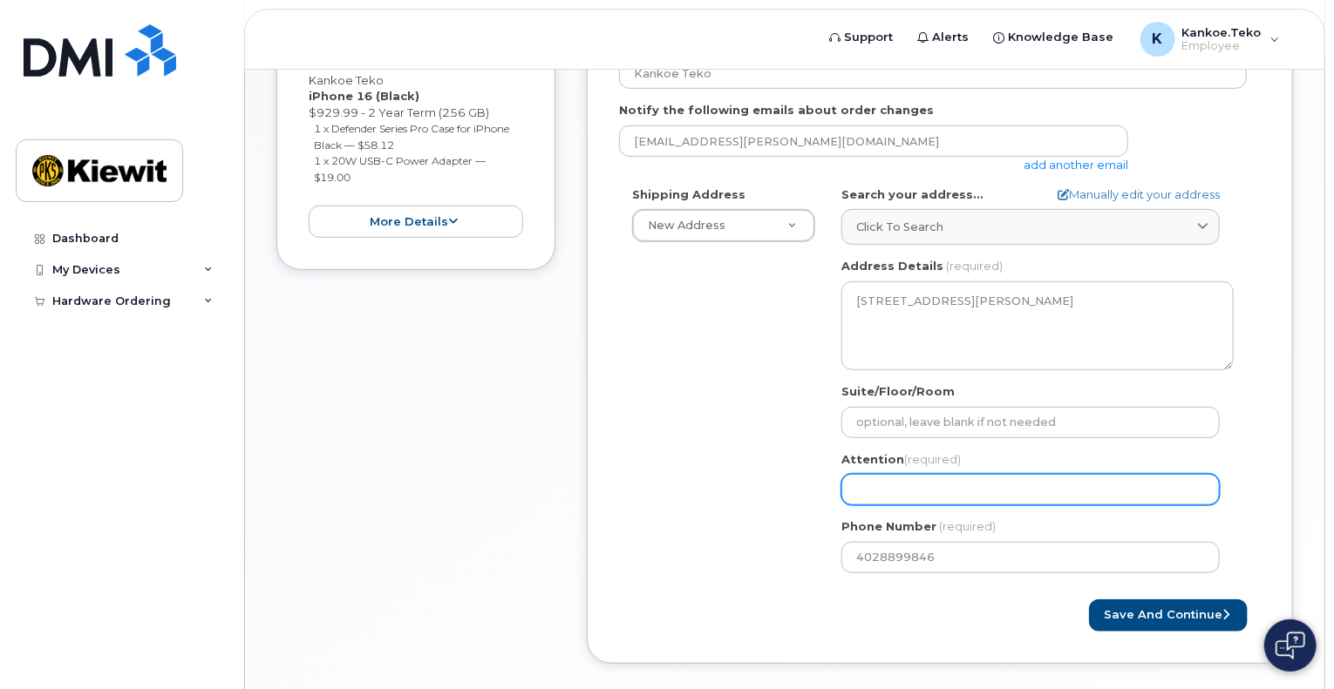
type input "Eric Kankoe Teko"
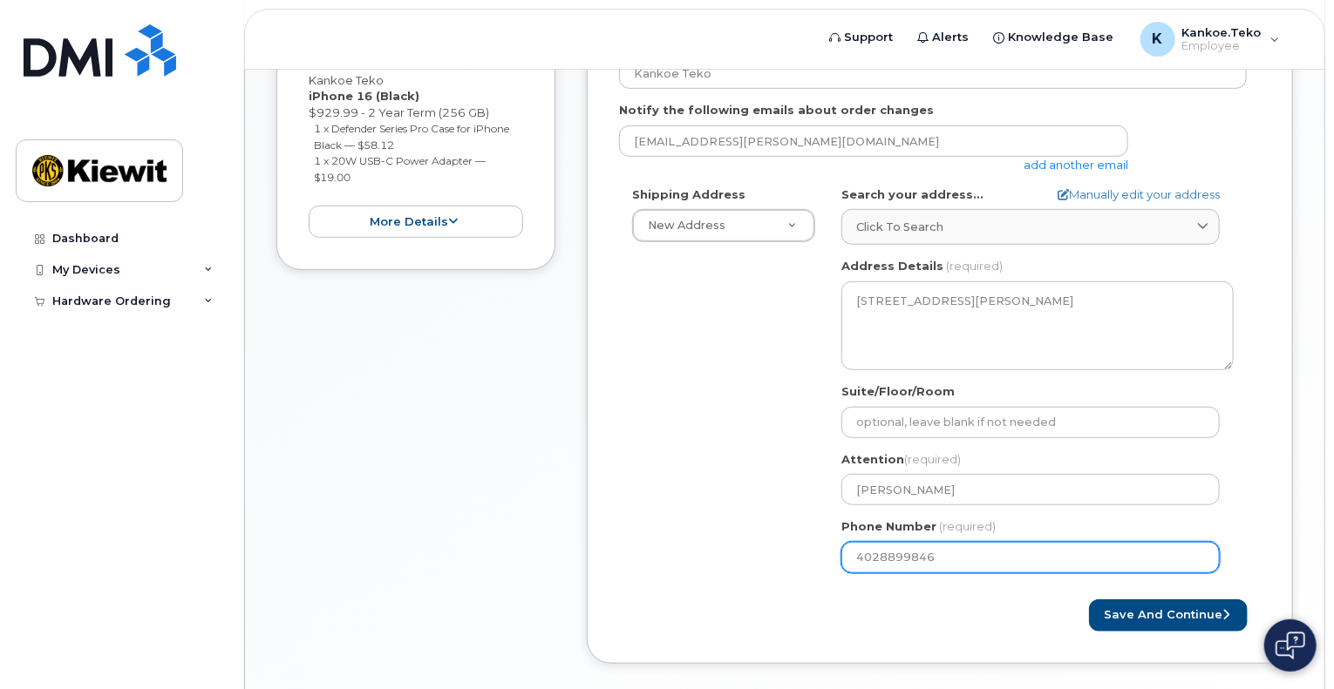
select select
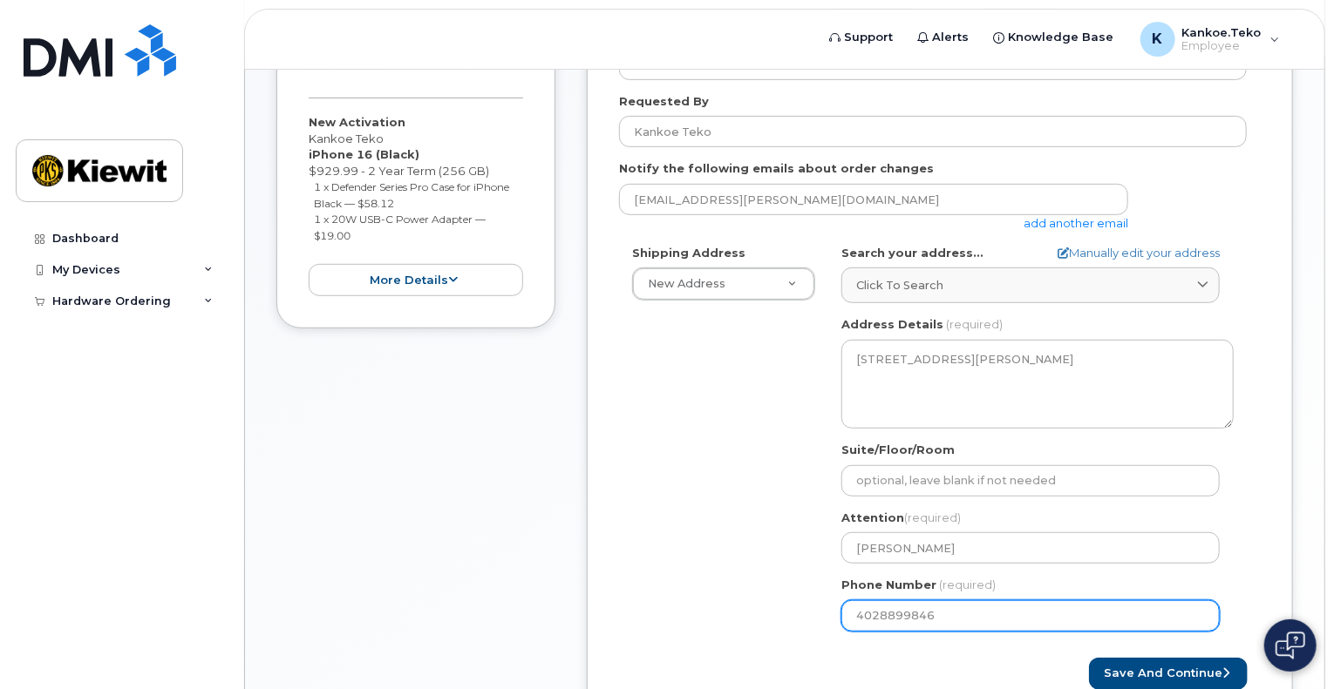
scroll to position [335, 0]
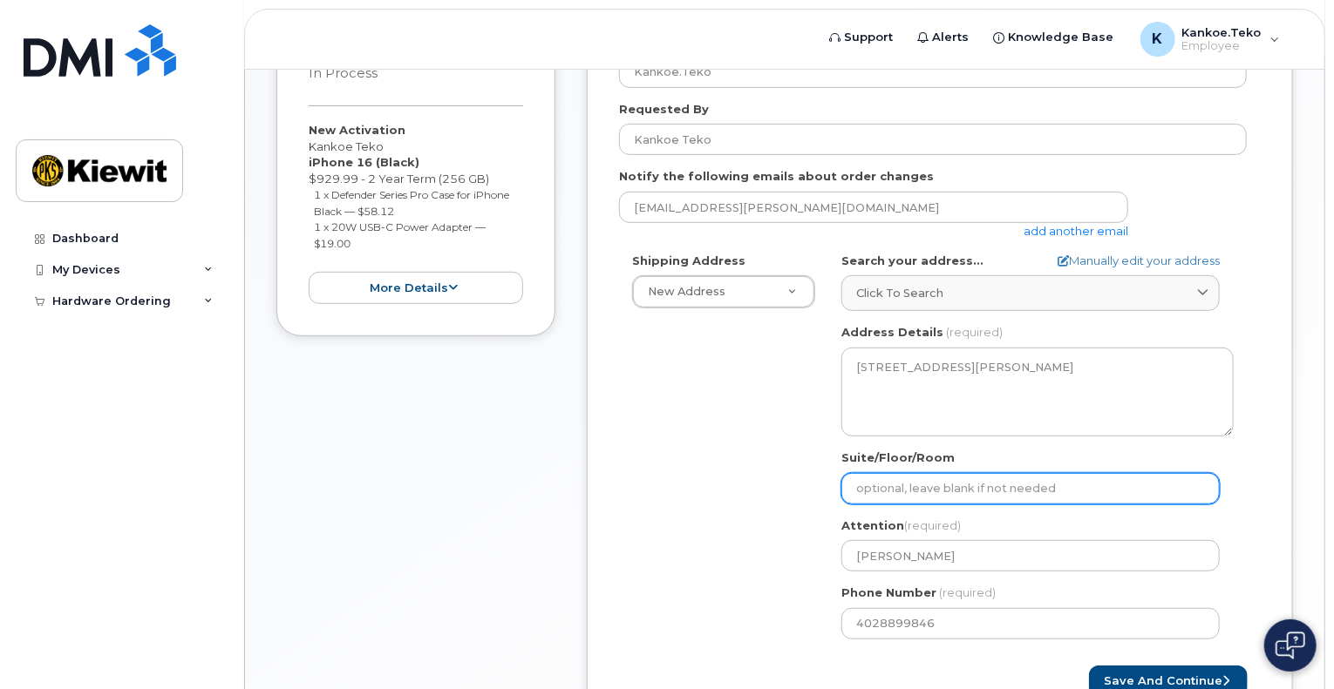
click at [886, 485] on input "Suite/Floor/Room" at bounding box center [1030, 488] width 378 height 31
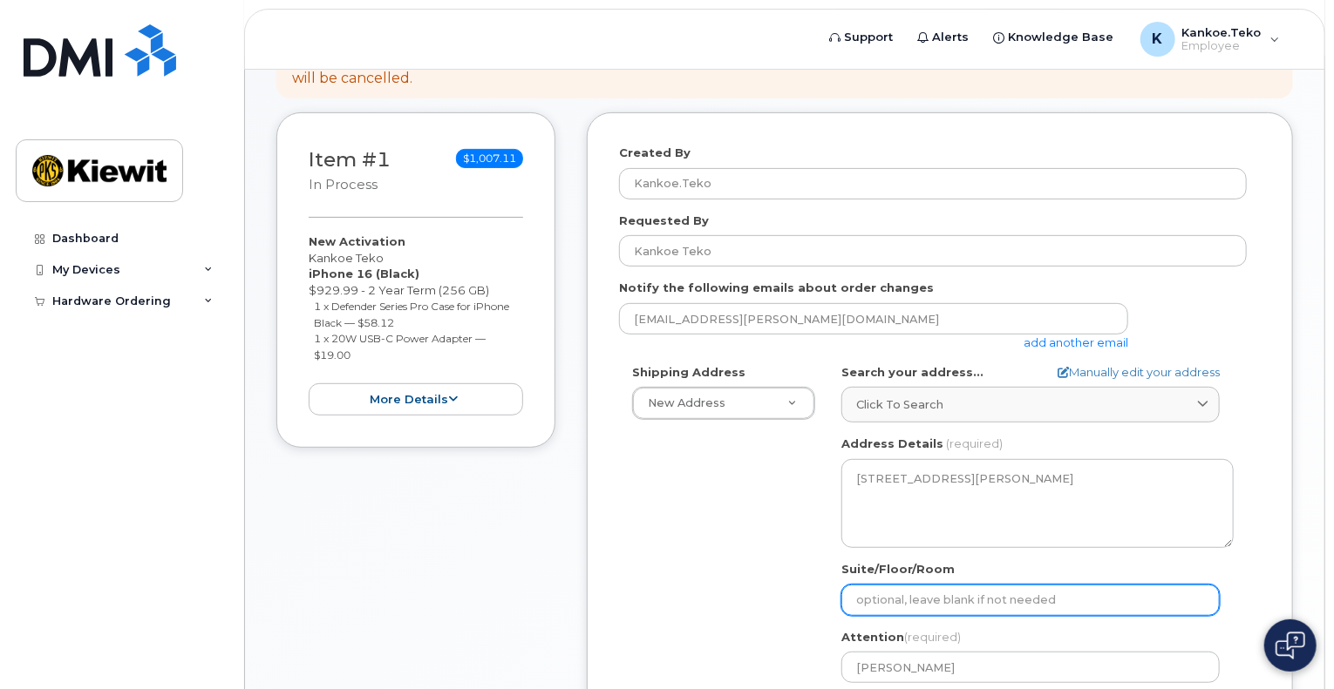
scroll to position [217, 0]
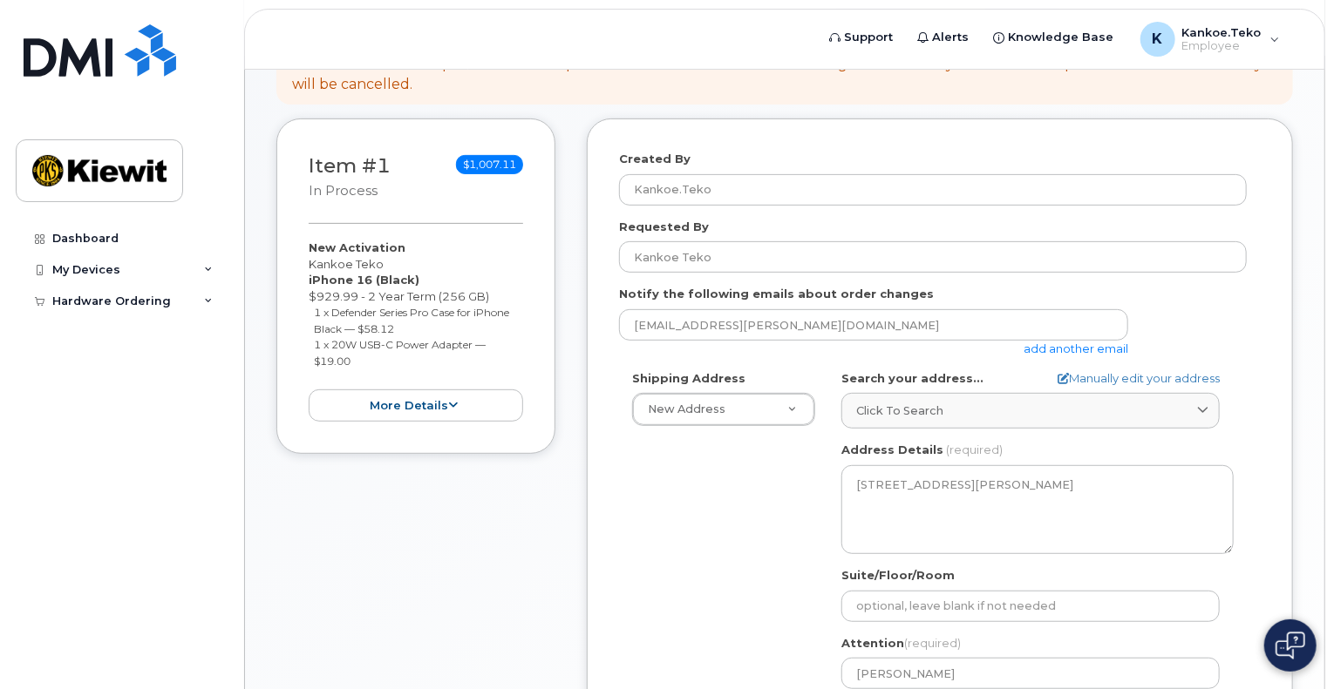
click at [1218, 324] on div "kankoe.teko@kiewit.com add another email" at bounding box center [933, 333] width 628 height 48
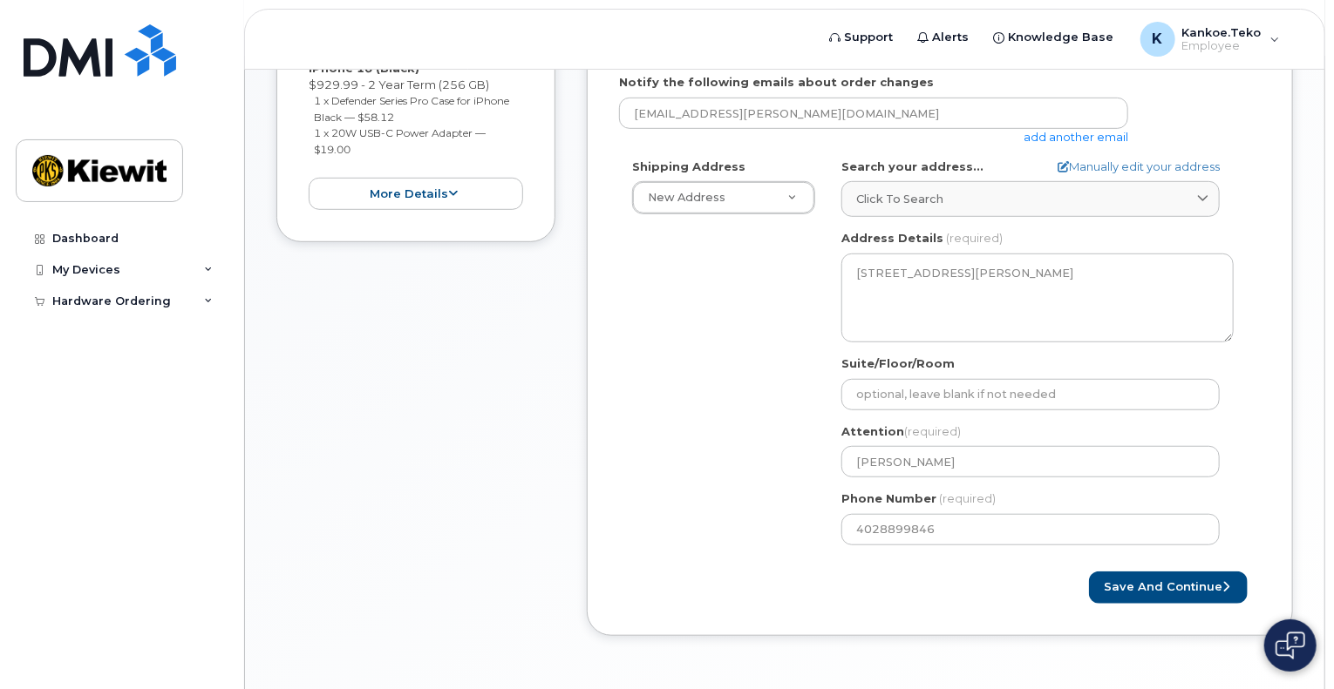
scroll to position [486, 0]
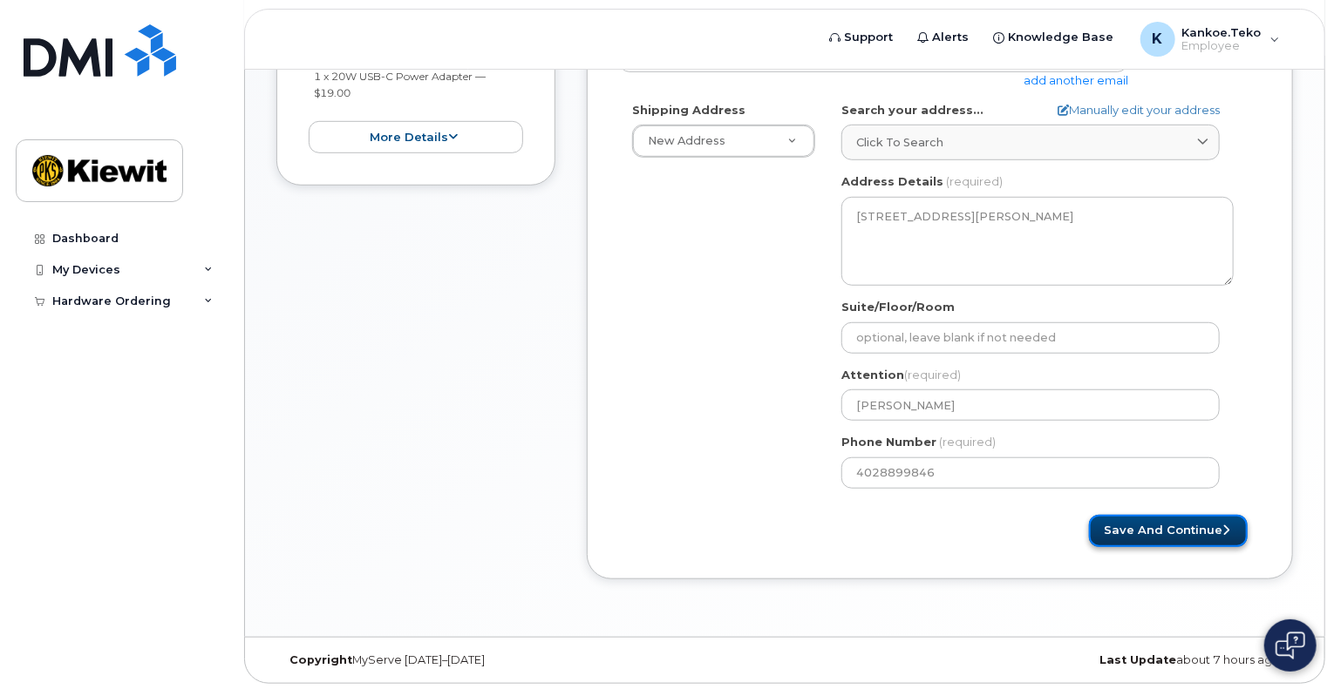
click at [1164, 543] on button "Save and Continue" at bounding box center [1168, 531] width 159 height 32
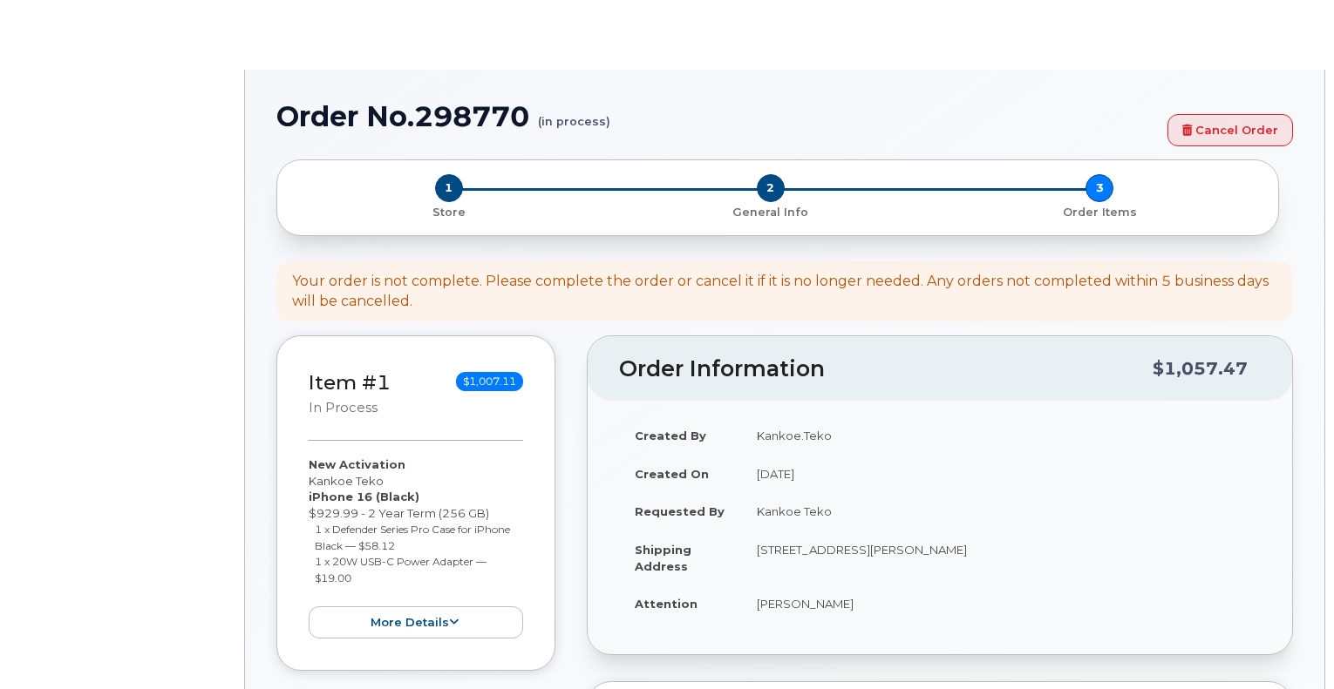
select select
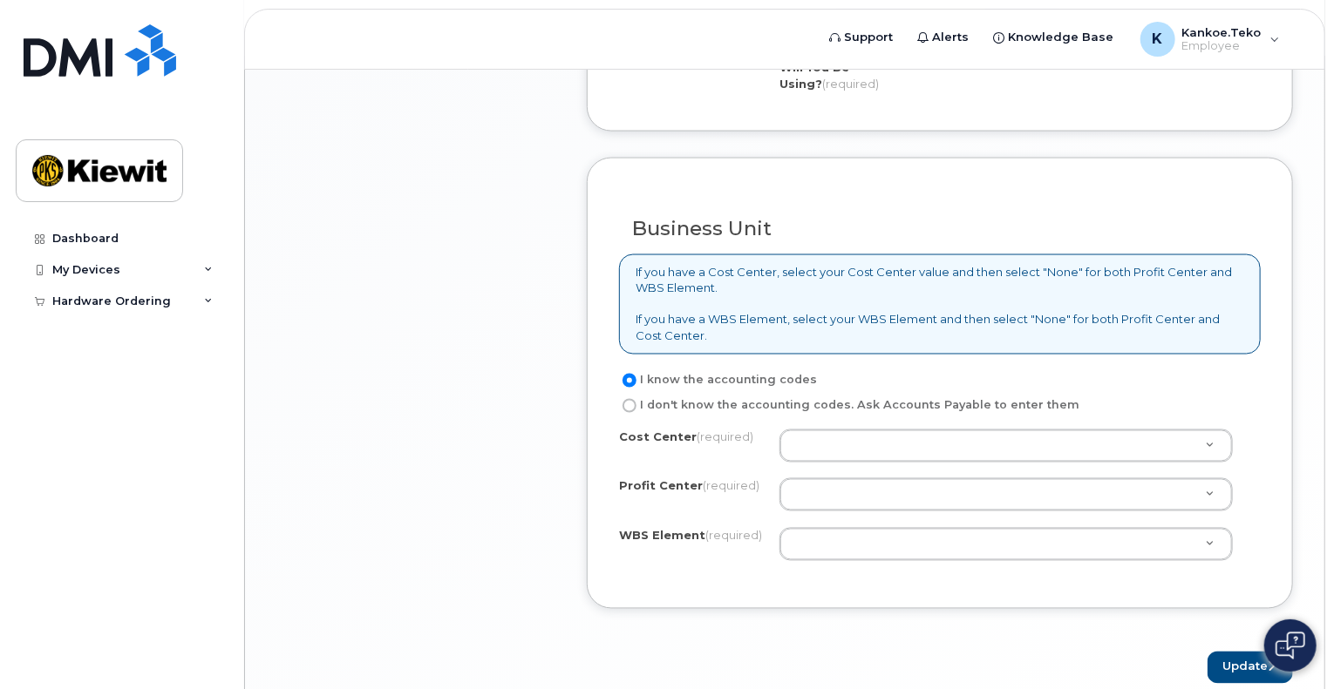
scroll to position [1356, 0]
click at [771, 652] on div "Update" at bounding box center [940, 668] width 706 height 32
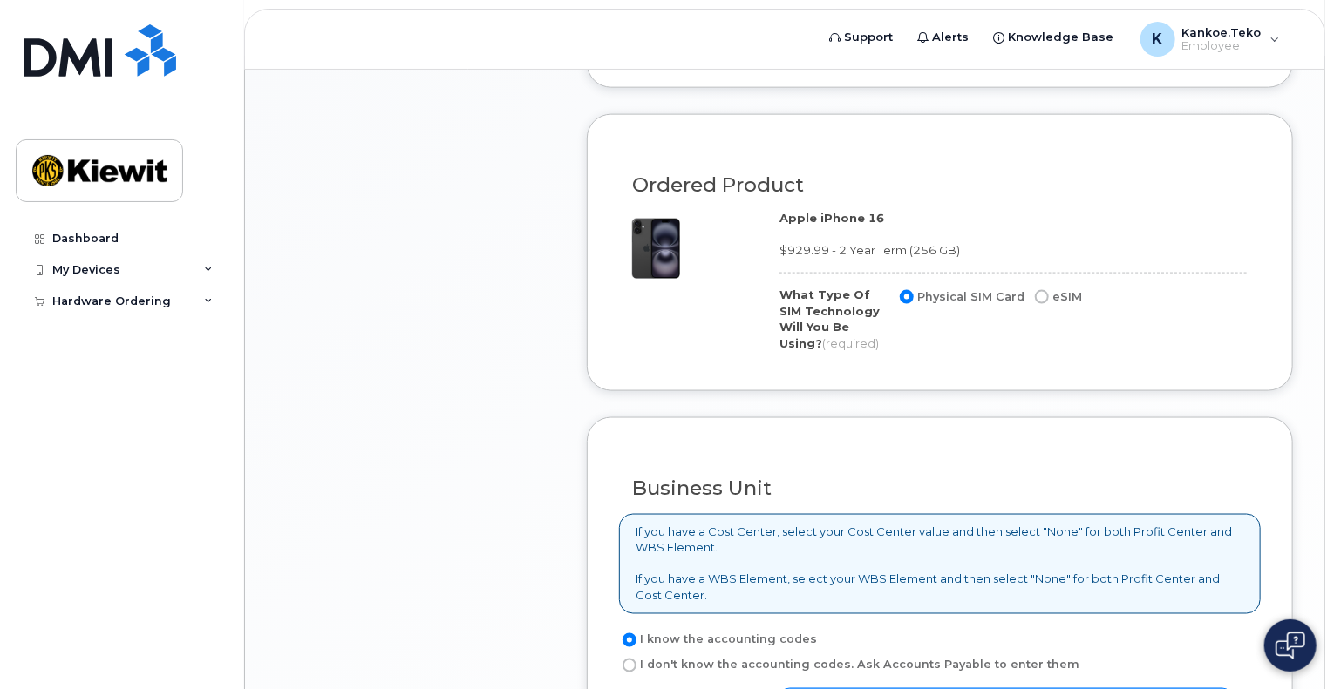
scroll to position [1093, 0]
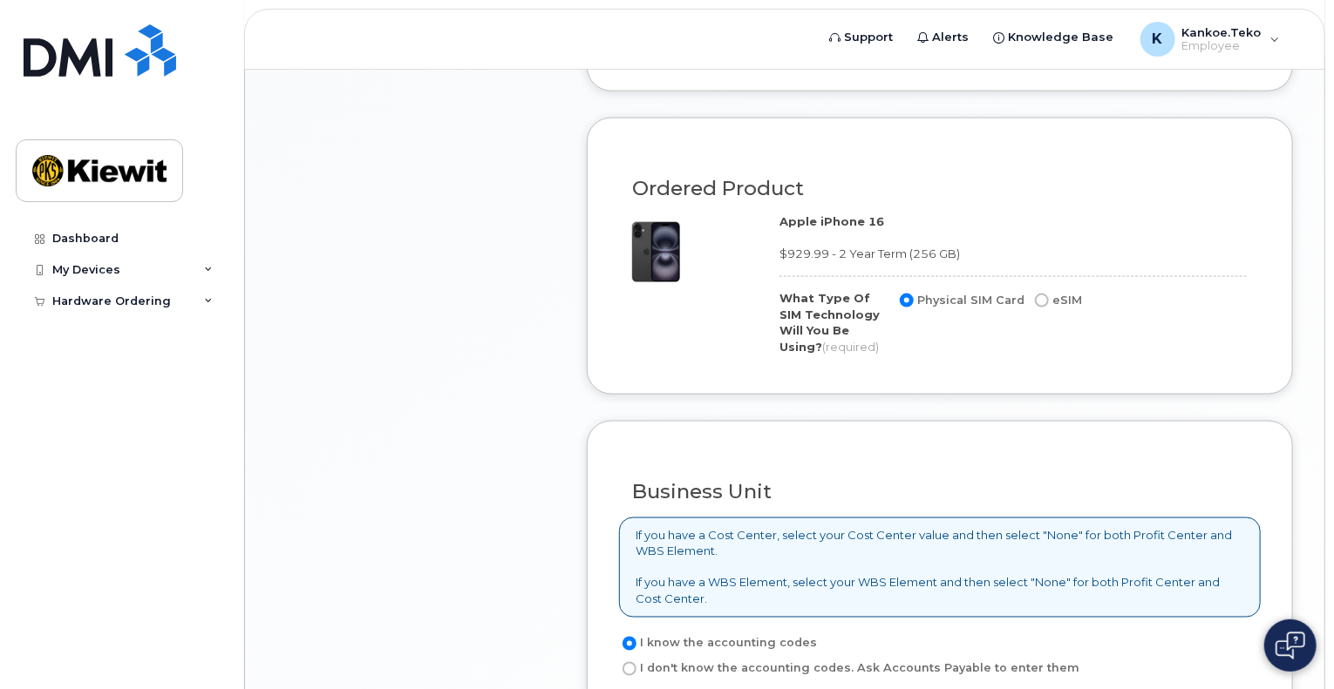
click at [1037, 296] on input "eSIM" at bounding box center [1042, 301] width 14 height 14
radio input "true"
click at [910, 295] on input "Physical SIM Card" at bounding box center [907, 301] width 14 height 14
radio input "true"
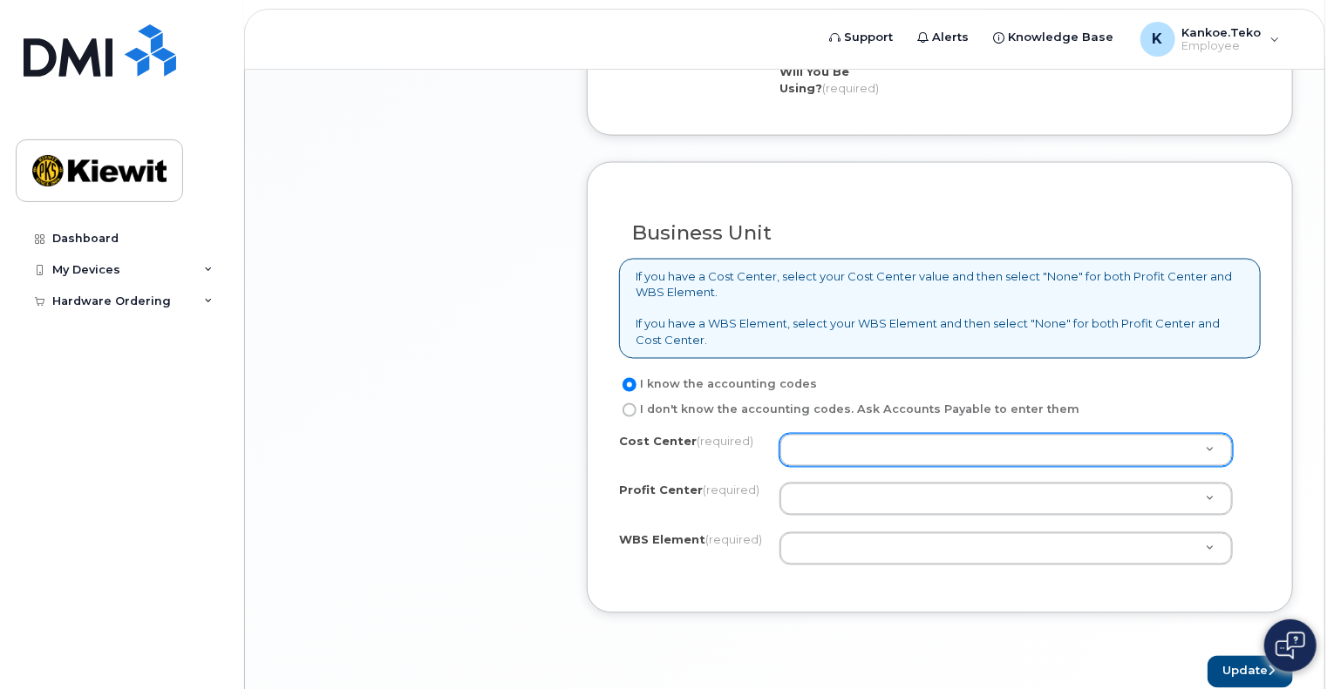
scroll to position [1389, 0]
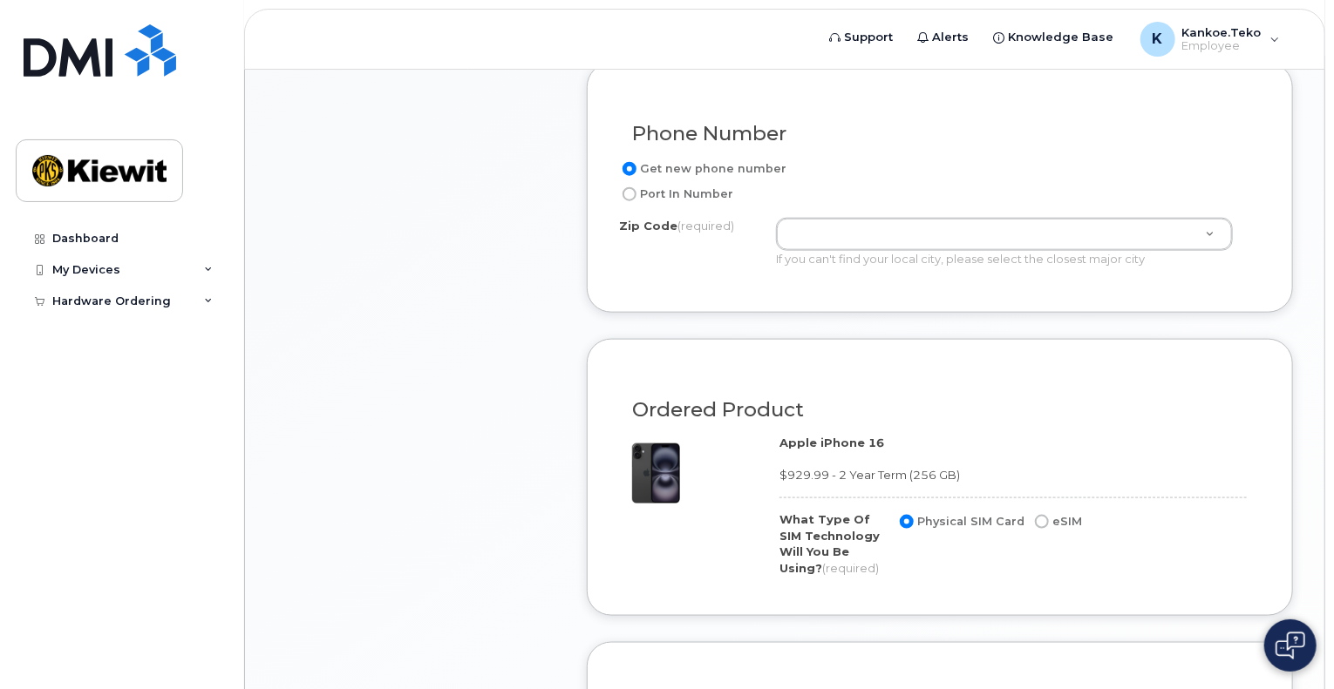
scroll to position [859, 0]
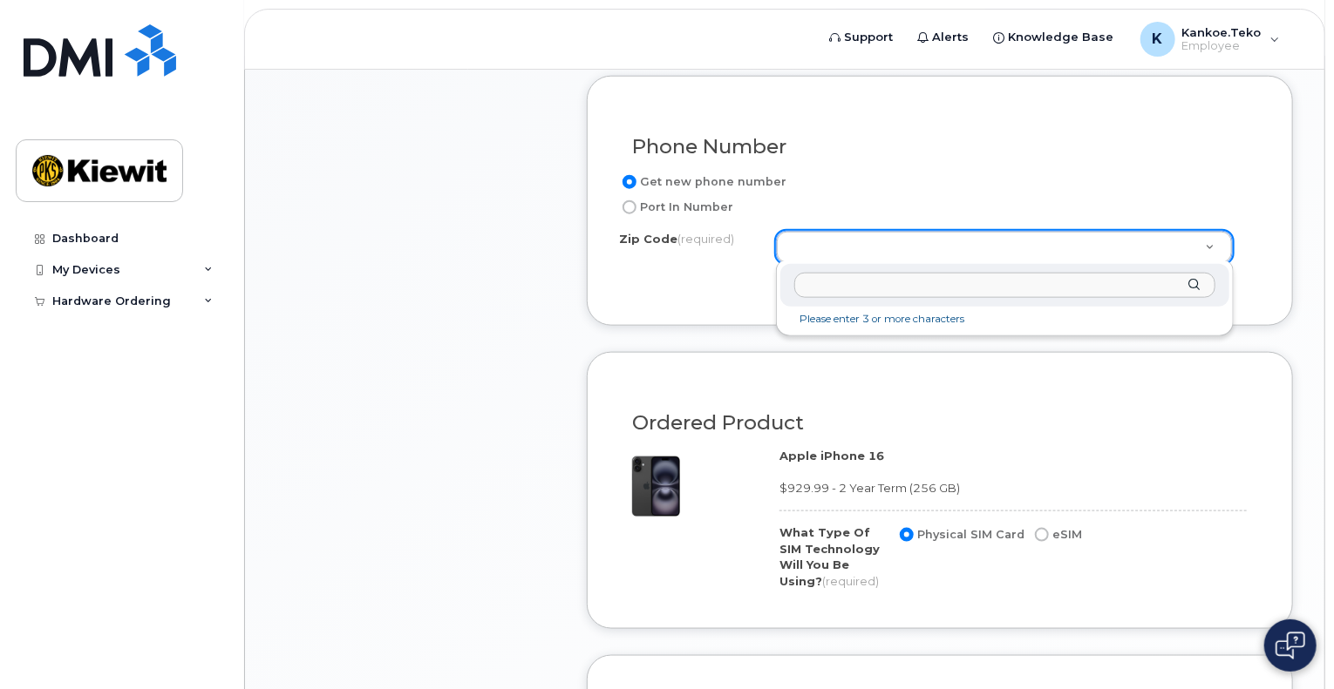
click at [845, 285] on input "Zip Code (required)" at bounding box center [1004, 285] width 421 height 25
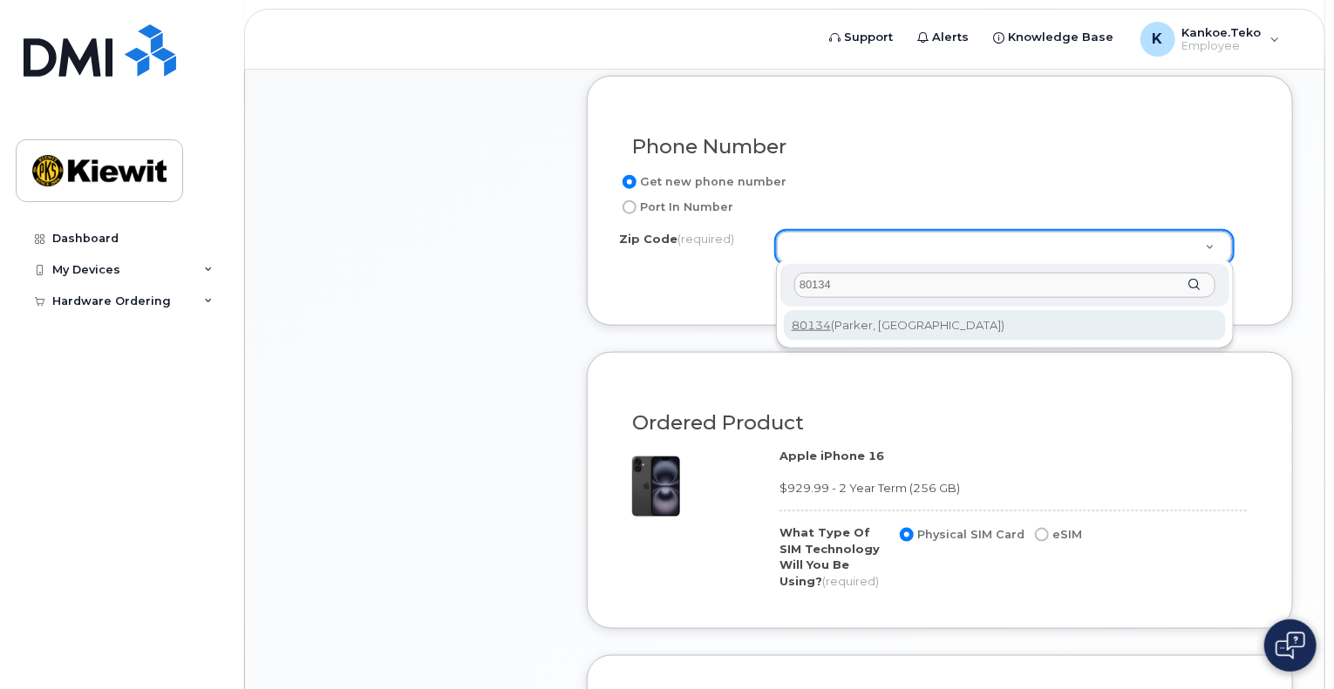
type input "80134"
type input "80134 (Parker, [GEOGRAPHIC_DATA])"
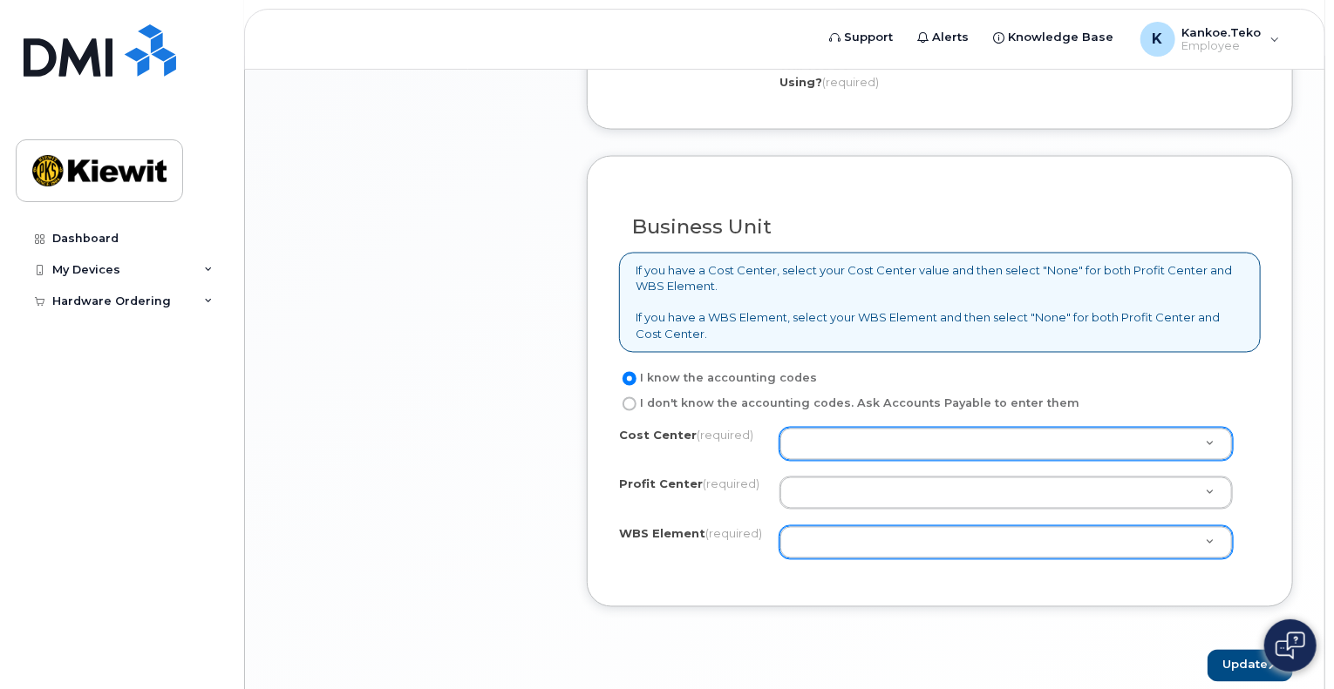
scroll to position [1356, 0]
